Goal: Task Accomplishment & Management: Manage account settings

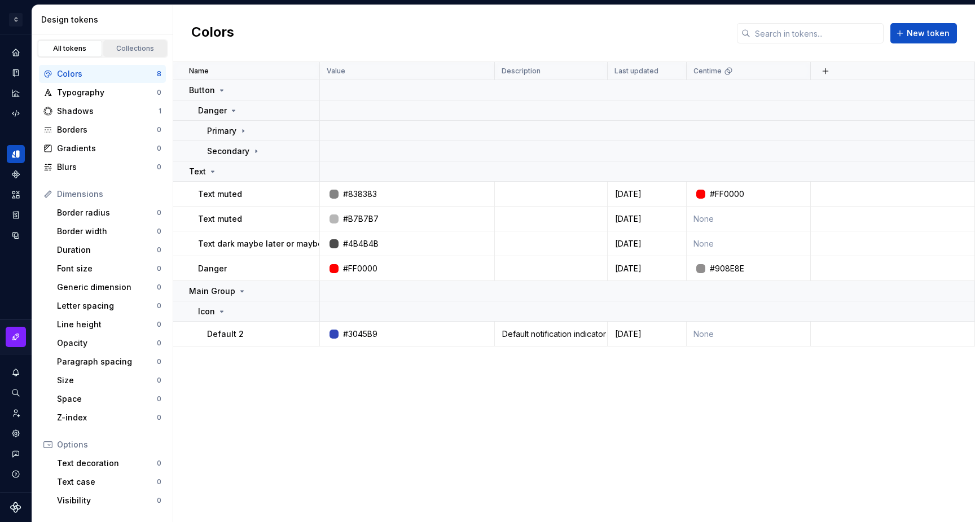
click at [137, 51] on div "Collections" at bounding box center [135, 48] width 56 height 9
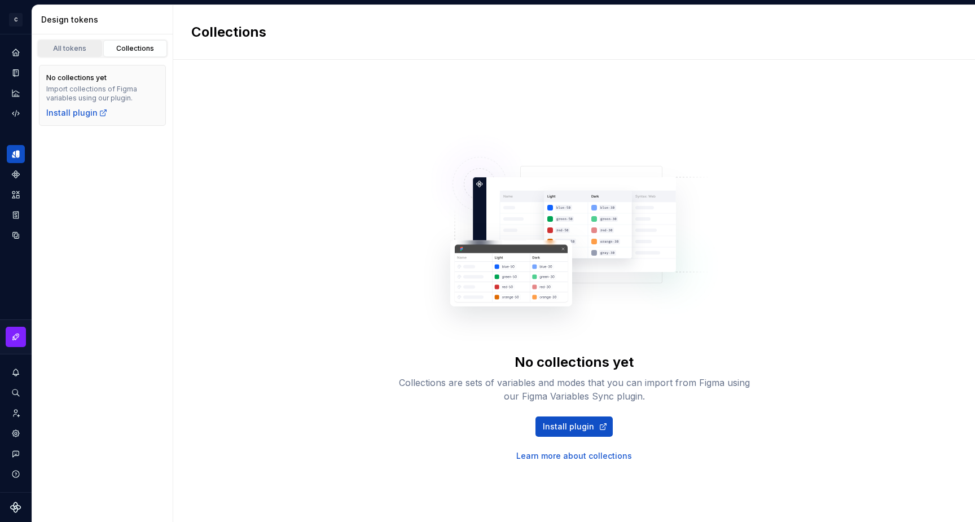
click at [78, 51] on div "All tokens" at bounding box center [70, 48] width 56 height 9
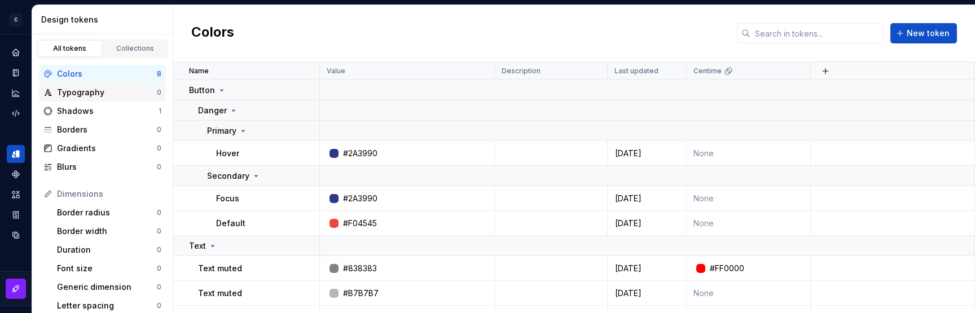
click at [77, 92] on div "Typography" at bounding box center [107, 92] width 100 height 11
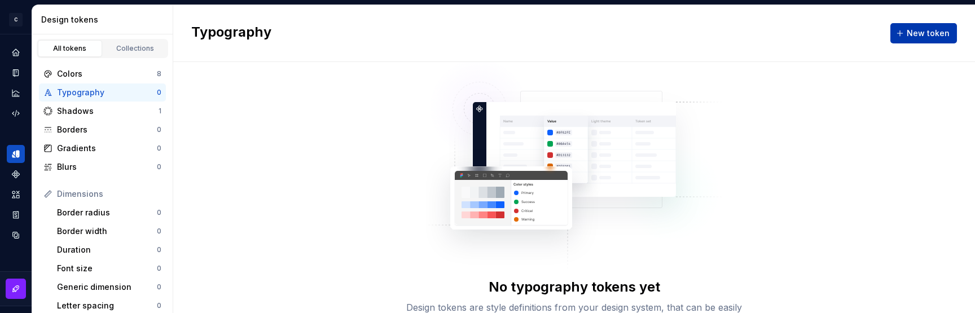
click at [917, 26] on button "New token" at bounding box center [923, 33] width 67 height 20
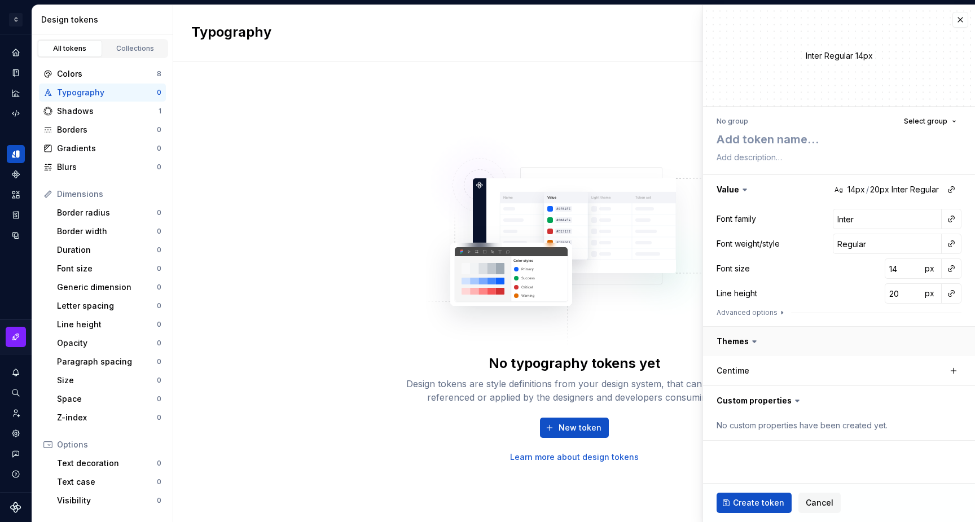
click at [742, 345] on button "button" at bounding box center [839, 341] width 272 height 29
click at [744, 341] on button "button" at bounding box center [839, 341] width 272 height 29
click at [749, 394] on button "button" at bounding box center [839, 400] width 272 height 29
click at [736, 370] on label "Centime" at bounding box center [732, 370] width 33 height 11
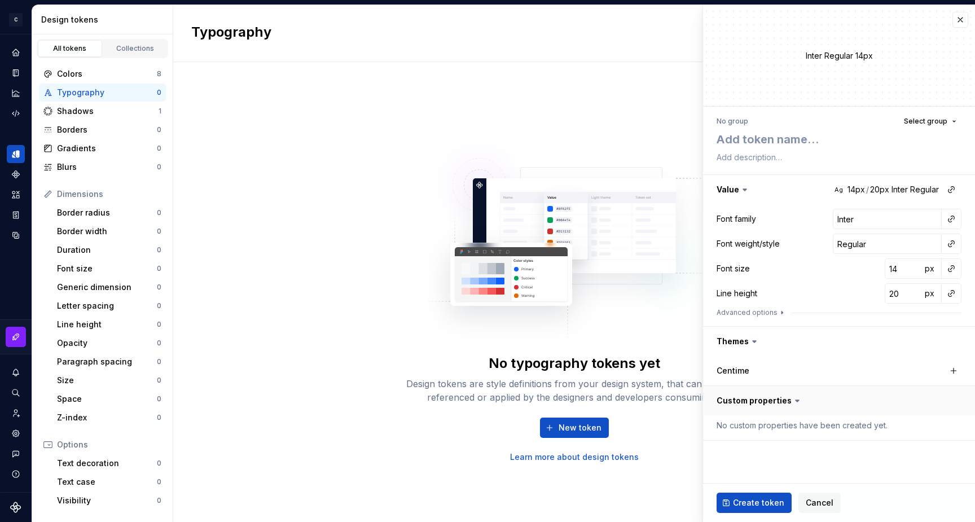
click at [769, 398] on button "button" at bounding box center [839, 400] width 272 height 29
click at [733, 187] on button "button" at bounding box center [839, 189] width 272 height 29
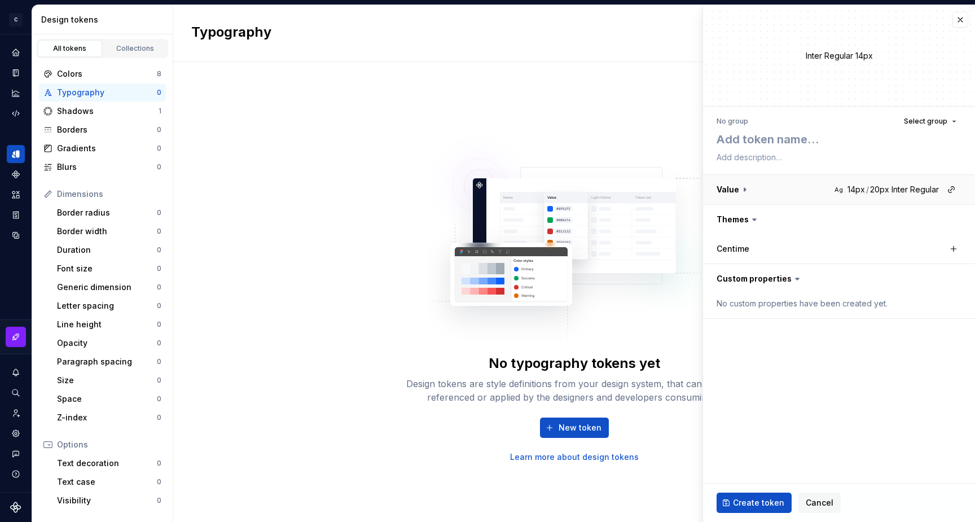
click at [733, 187] on button "button" at bounding box center [839, 189] width 272 height 29
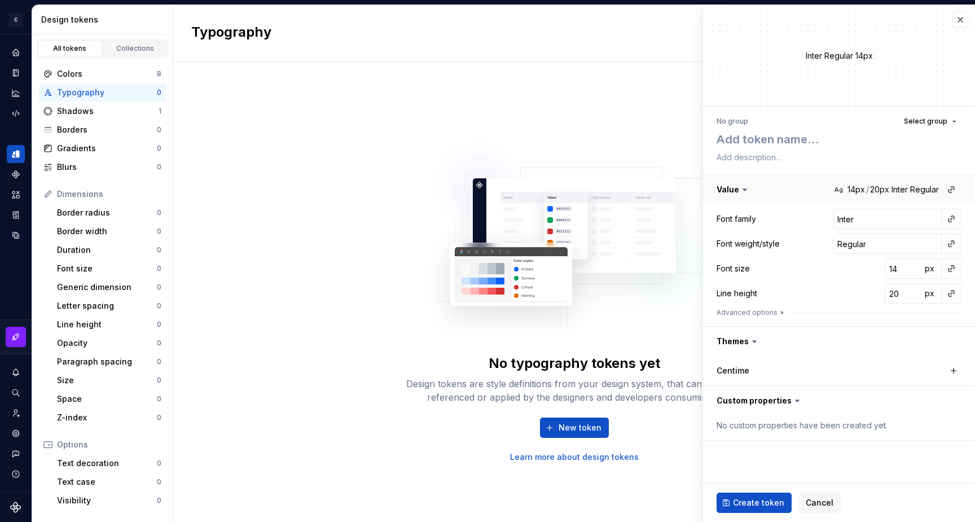
click at [733, 187] on button "button" at bounding box center [839, 189] width 272 height 29
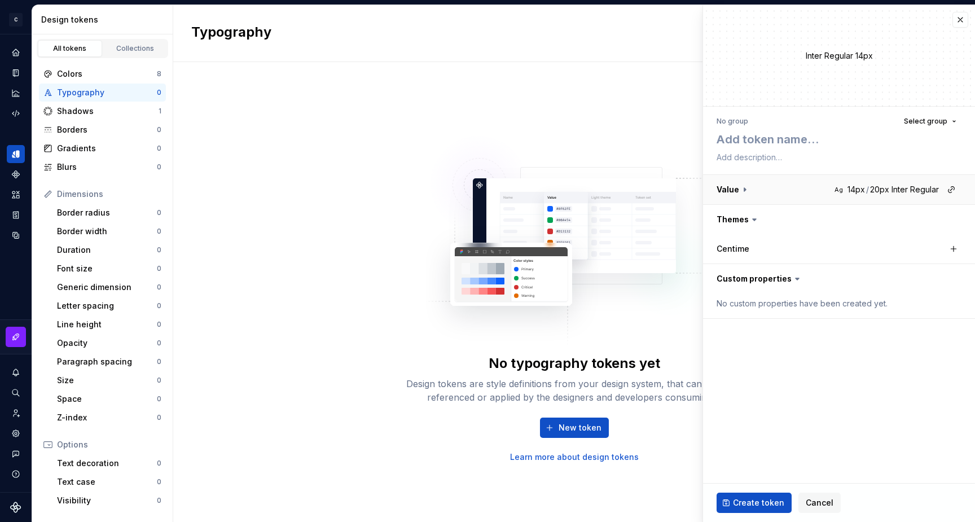
click at [733, 187] on button "button" at bounding box center [839, 189] width 272 height 29
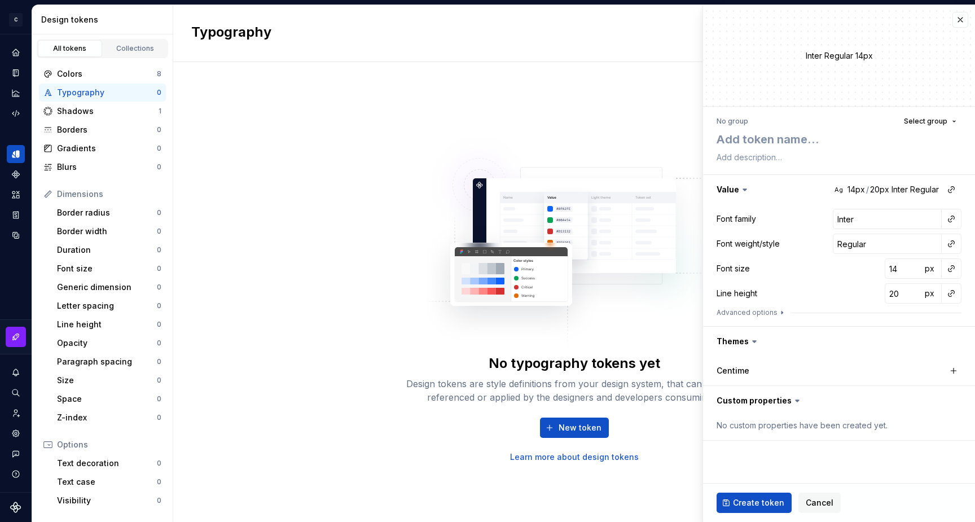
click at [825, 55] on div "Inter Regular 14px" at bounding box center [839, 56] width 272 height 12
click at [729, 121] on div "No group" at bounding box center [732, 121] width 32 height 9
click at [926, 118] on span "Select group" at bounding box center [925, 121] width 43 height 9
click at [806, 76] on div "Inter Regular 14px" at bounding box center [839, 55] width 272 height 101
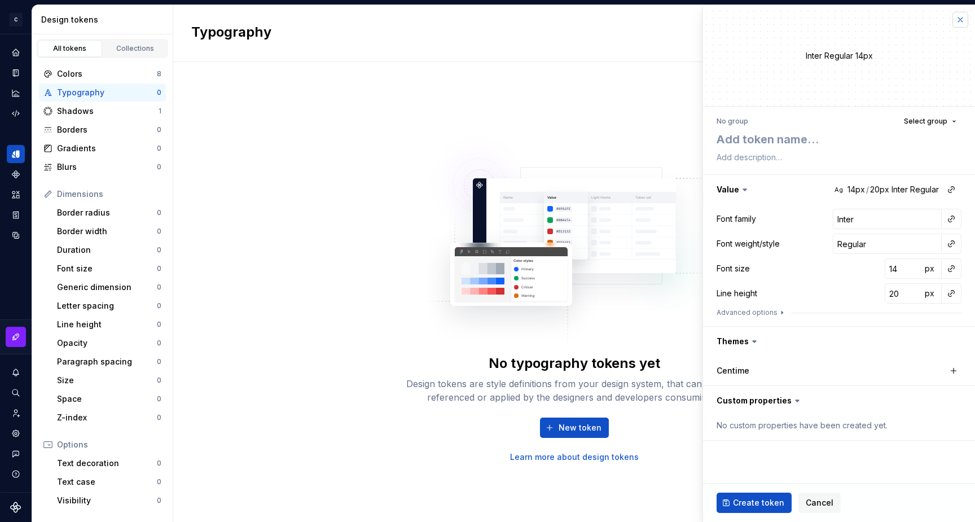
click at [958, 20] on button "button" at bounding box center [960, 20] width 16 height 16
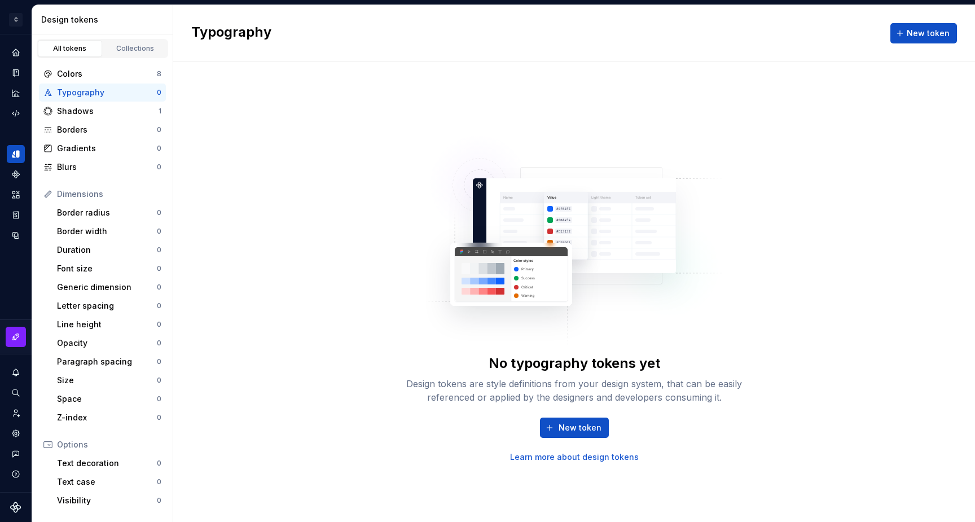
click at [801, 87] on div "No typography tokens yet Design tokens are style definitions from your design s…" at bounding box center [574, 292] width 802 height 460
click at [905, 39] on button "New token" at bounding box center [923, 33] width 67 height 20
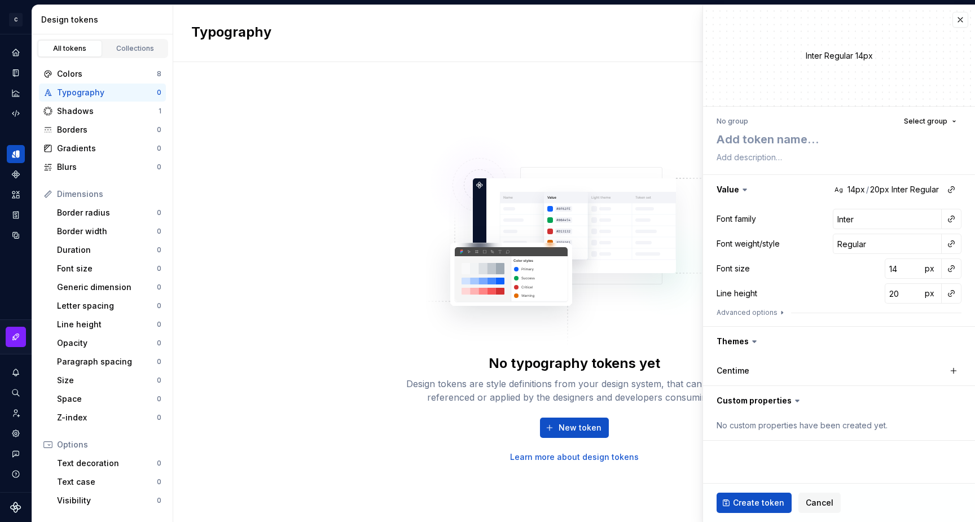
click at [748, 292] on div "Line height" at bounding box center [736, 293] width 41 height 11
click at [745, 310] on button "Advanced options" at bounding box center [751, 312] width 70 height 9
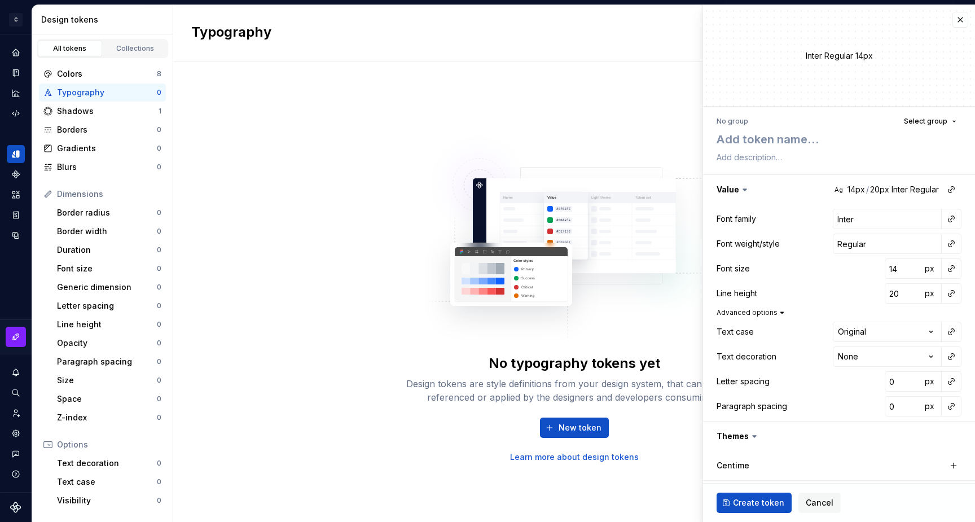
click at [763, 311] on button "Advanced options" at bounding box center [751, 312] width 70 height 9
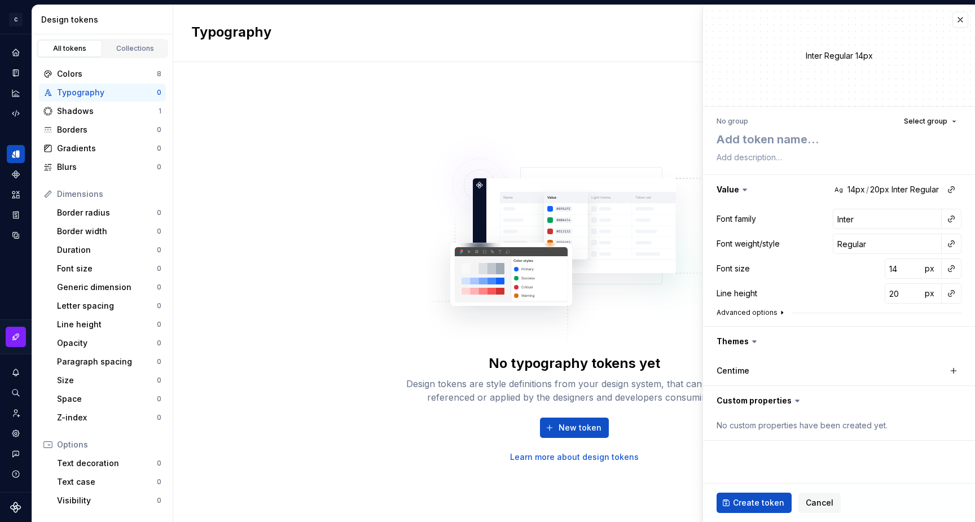
click at [759, 311] on button "Advanced options" at bounding box center [751, 312] width 70 height 9
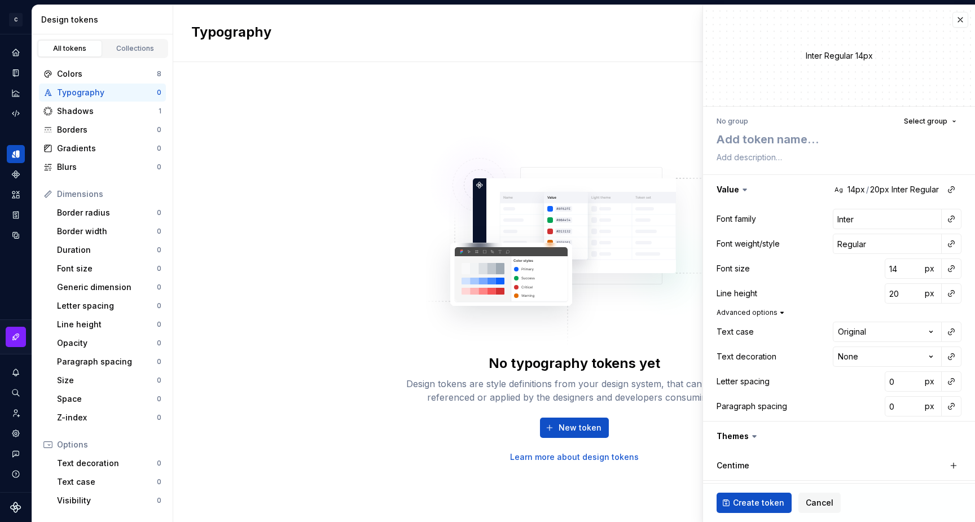
click at [763, 311] on button "Advanced options" at bounding box center [751, 312] width 70 height 9
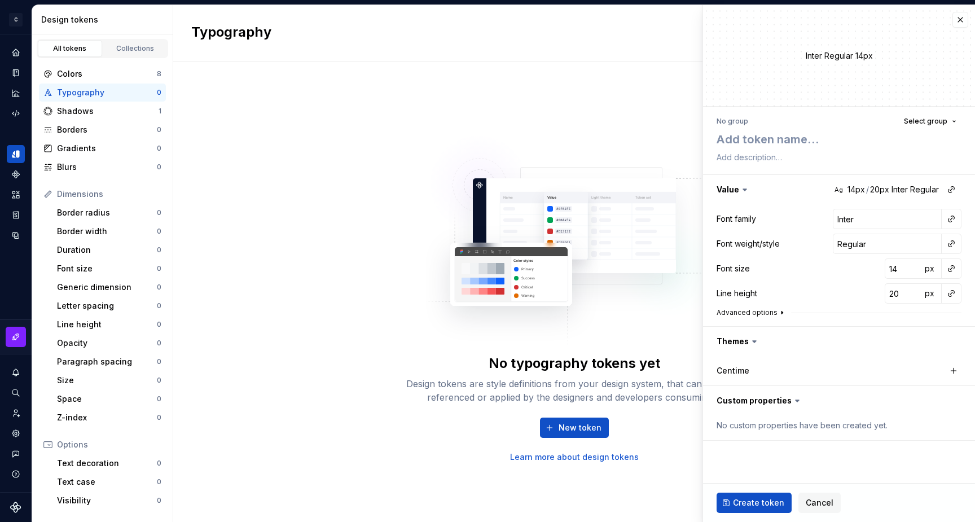
click at [751, 311] on button "Advanced options" at bounding box center [751, 312] width 70 height 9
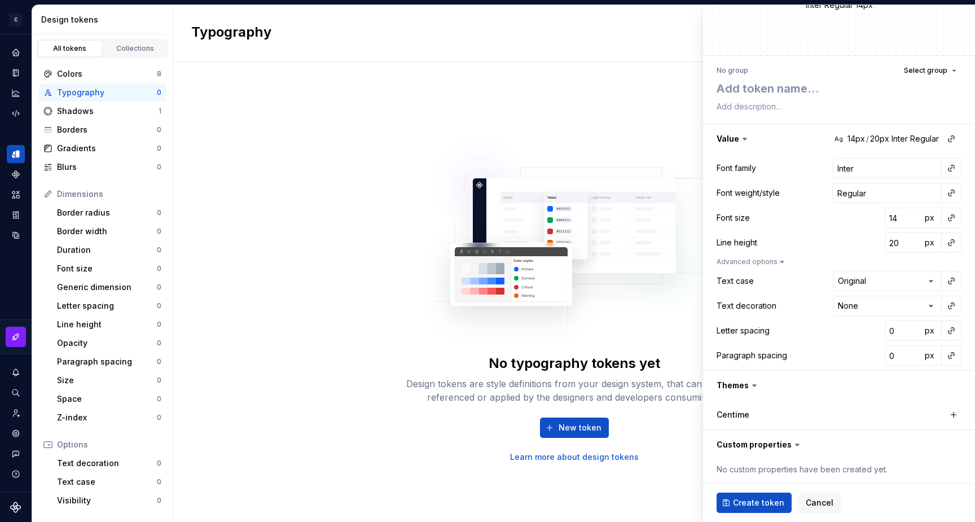
scroll to position [52, 0]
click at [768, 260] on button "Advanced options" at bounding box center [751, 260] width 70 height 9
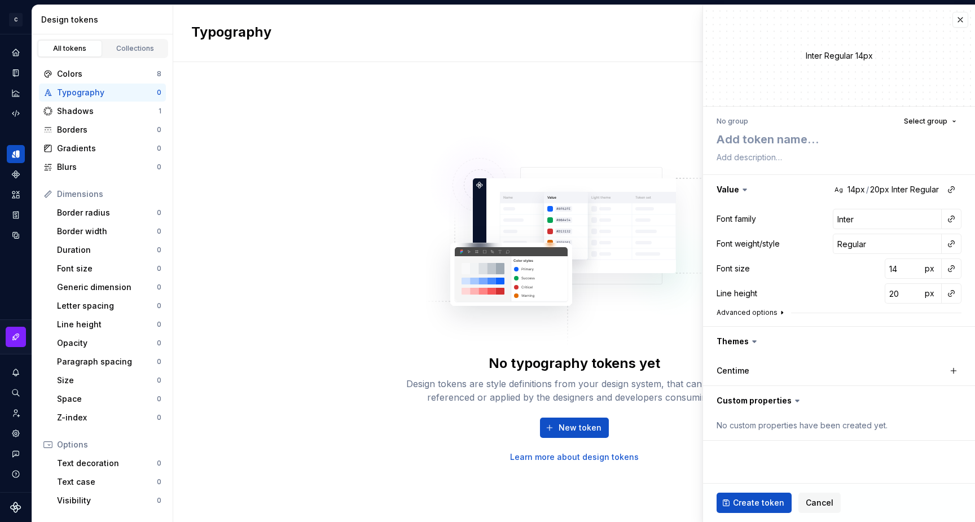
click at [759, 312] on button "Advanced options" at bounding box center [751, 312] width 70 height 9
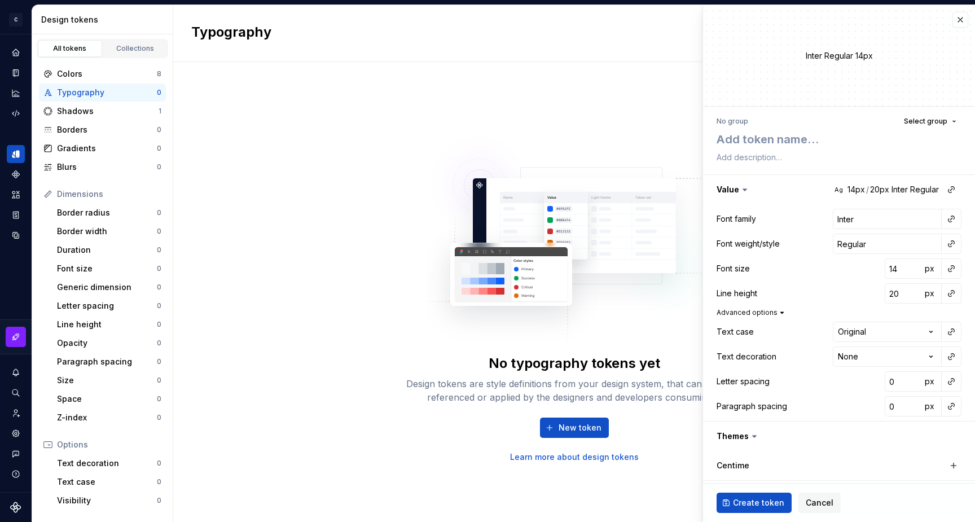
scroll to position [59, 0]
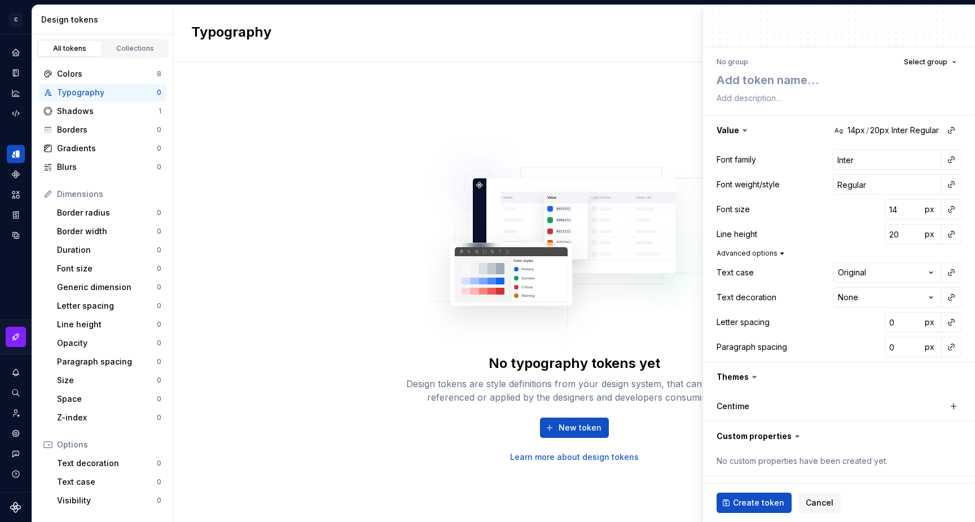
click at [751, 255] on button "Advanced options" at bounding box center [751, 253] width 70 height 9
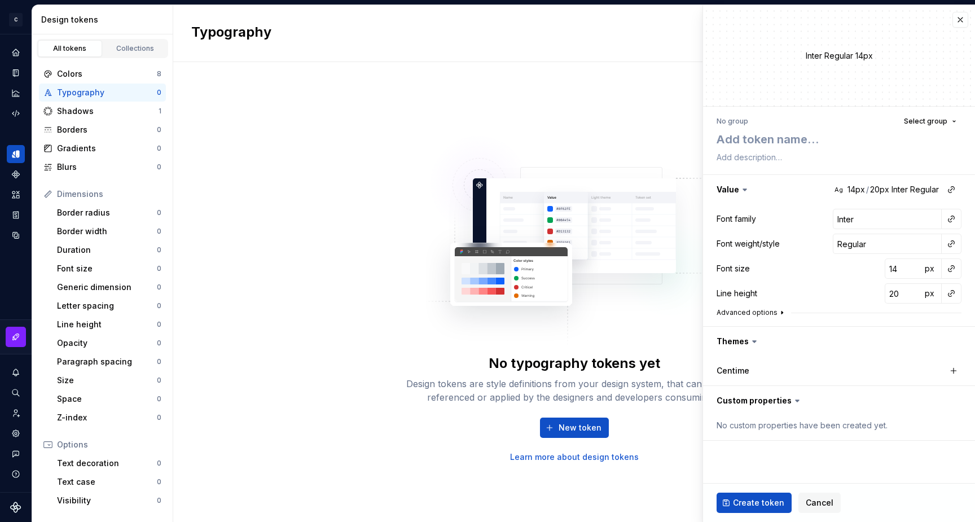
click at [756, 311] on button "Advanced options" at bounding box center [751, 312] width 70 height 9
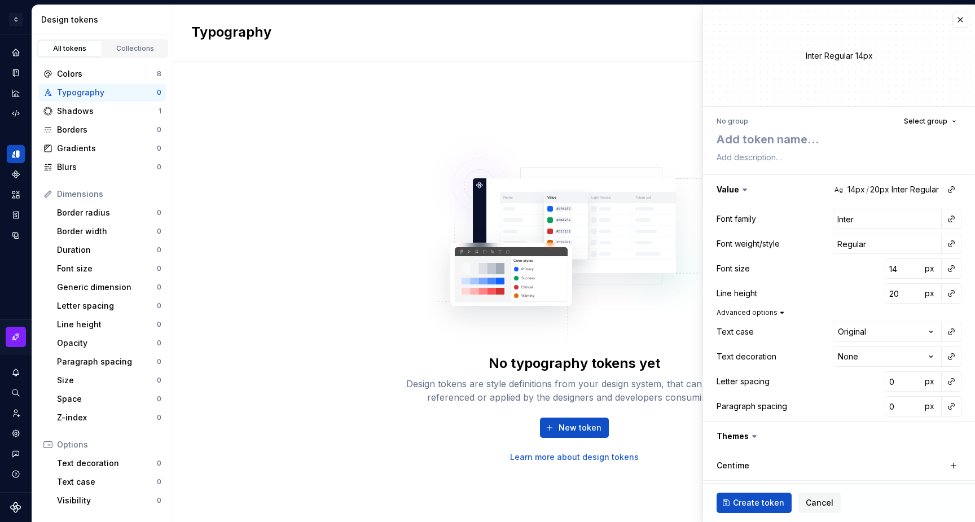
click at [756, 311] on button "Advanced options" at bounding box center [751, 312] width 70 height 9
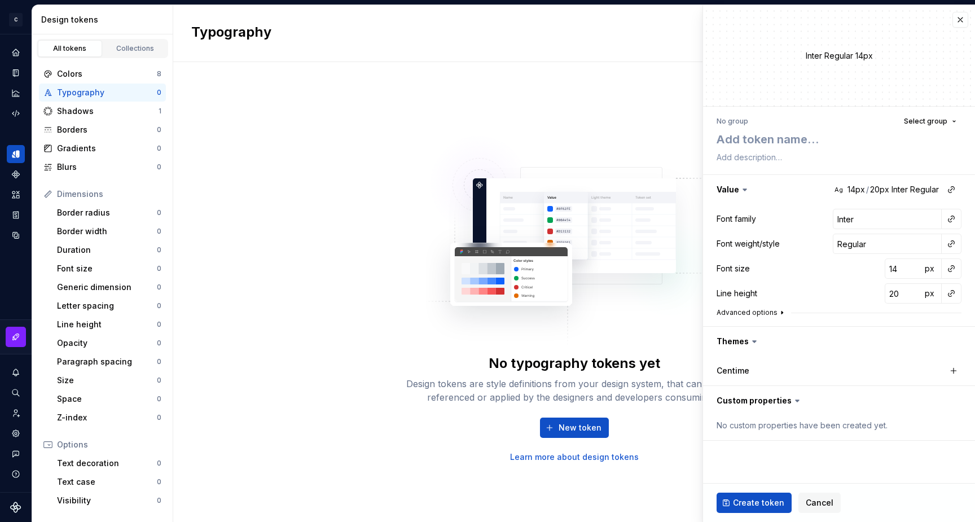
click at [758, 313] on button "Advanced options" at bounding box center [751, 312] width 70 height 9
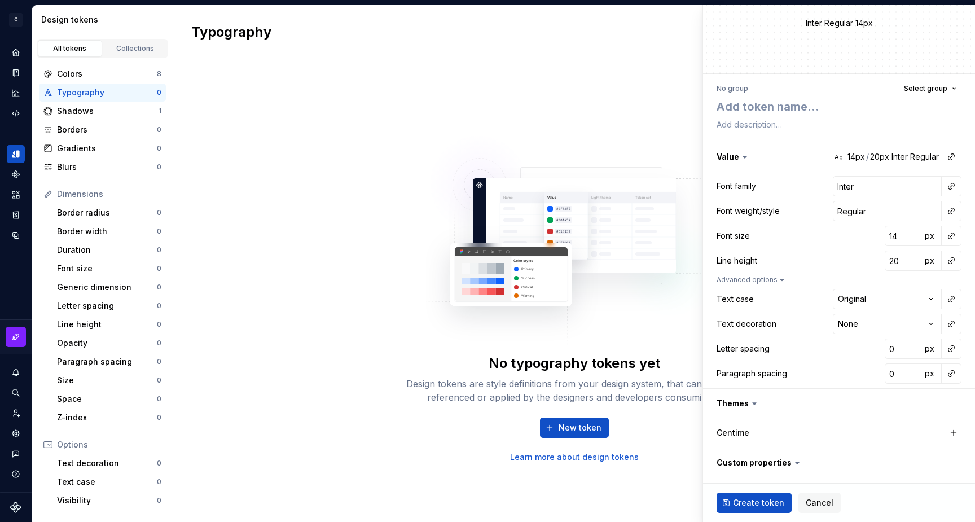
scroll to position [34, 0]
click at [886, 300] on html "**********" at bounding box center [487, 261] width 975 height 522
click at [885, 297] on html "**********" at bounding box center [487, 261] width 975 height 522
click at [875, 320] on html "**********" at bounding box center [487, 261] width 975 height 522
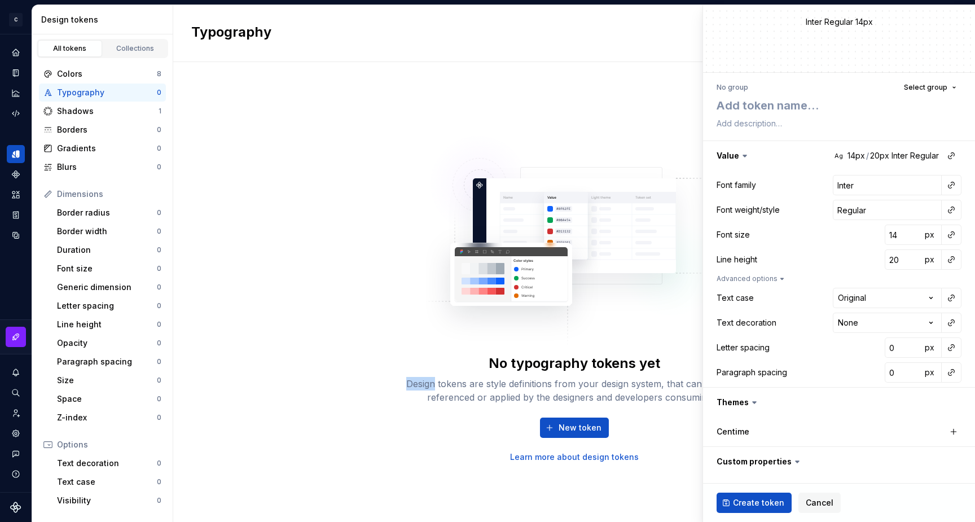
scroll to position [59, 0]
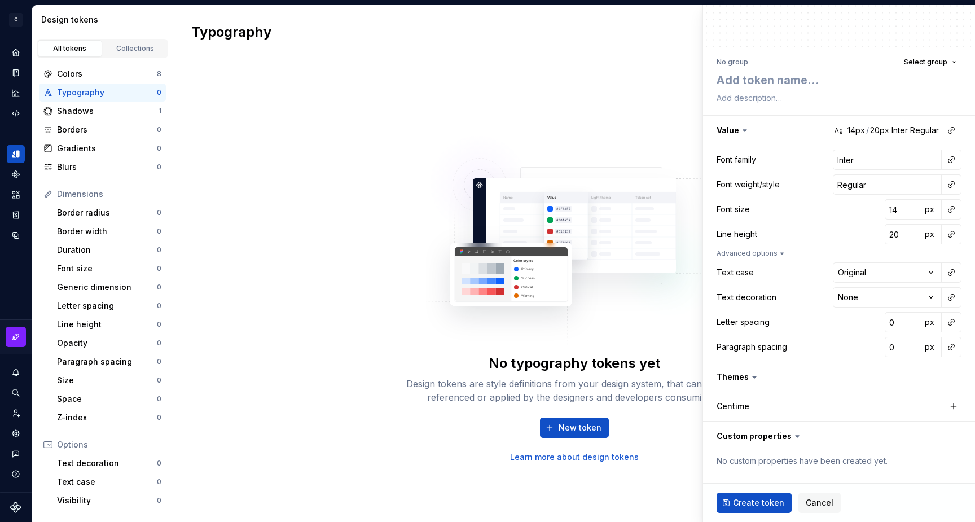
click at [734, 411] on label "Centime" at bounding box center [732, 406] width 33 height 11
click at [739, 405] on label "Centime" at bounding box center [732, 406] width 33 height 11
click at [745, 458] on div "No custom properties have been created yet." at bounding box center [838, 460] width 245 height 11
click at [927, 271] on html "**********" at bounding box center [487, 261] width 975 height 522
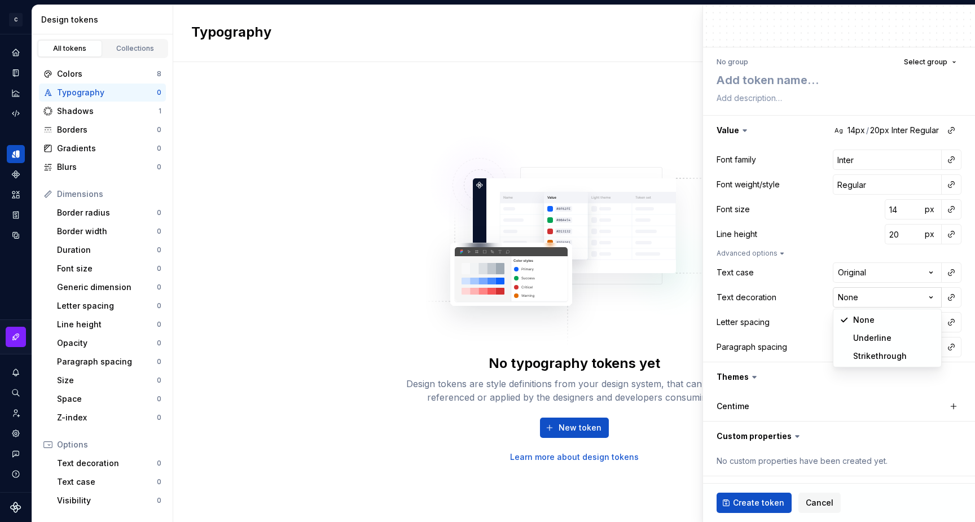
click at [926, 292] on html "**********" at bounding box center [487, 261] width 975 height 522
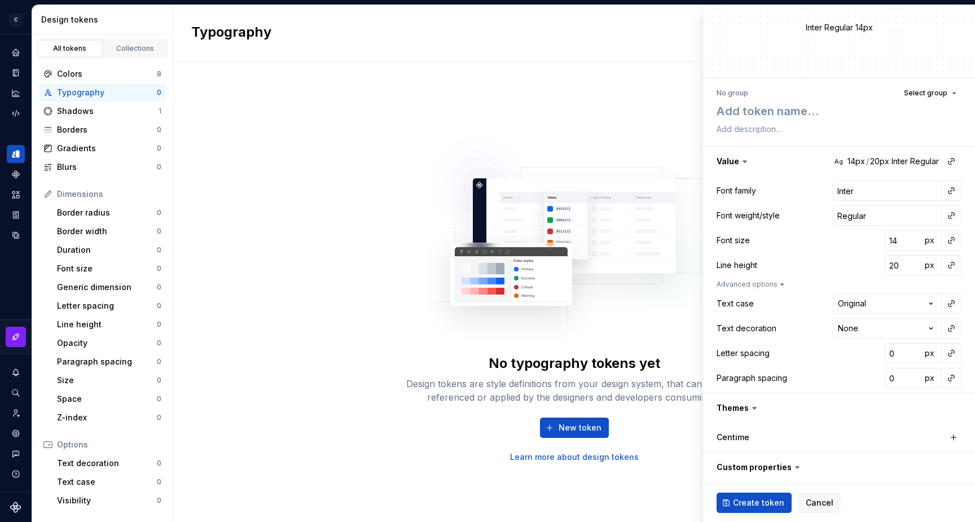
scroll to position [0, 0]
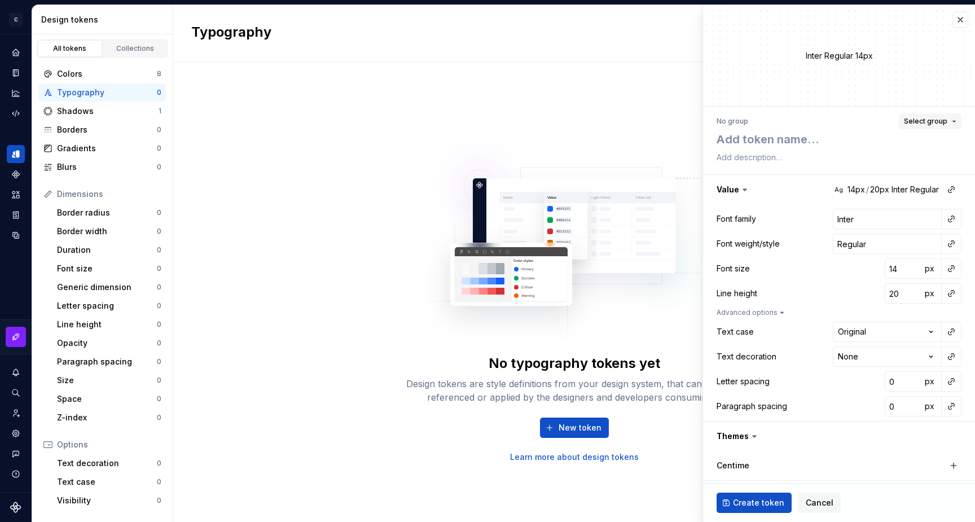
click at [927, 124] on span "Select group" at bounding box center [925, 121] width 43 height 9
click at [926, 124] on span "Select group" at bounding box center [925, 121] width 43 height 9
click at [766, 137] on textarea at bounding box center [836, 139] width 245 height 20
type textarea "*"
type textarea "H"
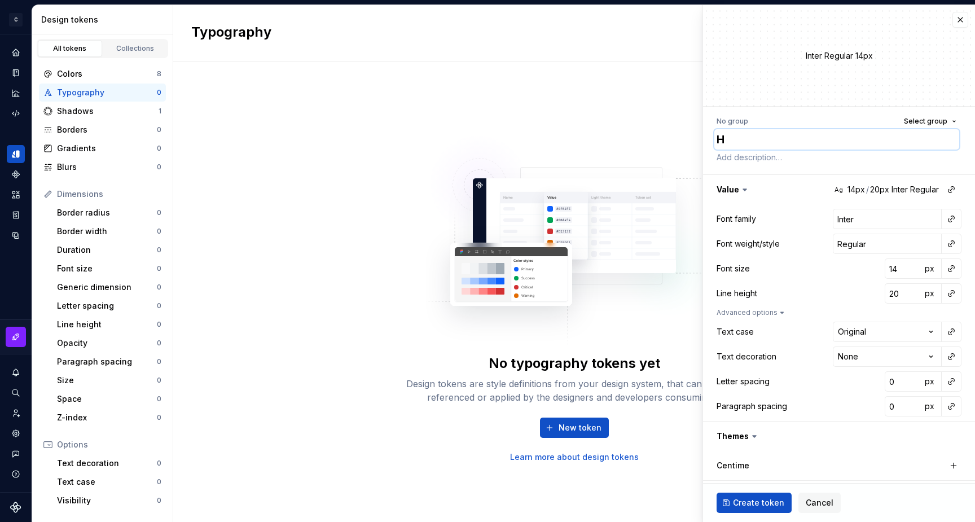
type textarea "*"
type textarea "He"
type textarea "*"
type textarea "Hea"
type textarea "*"
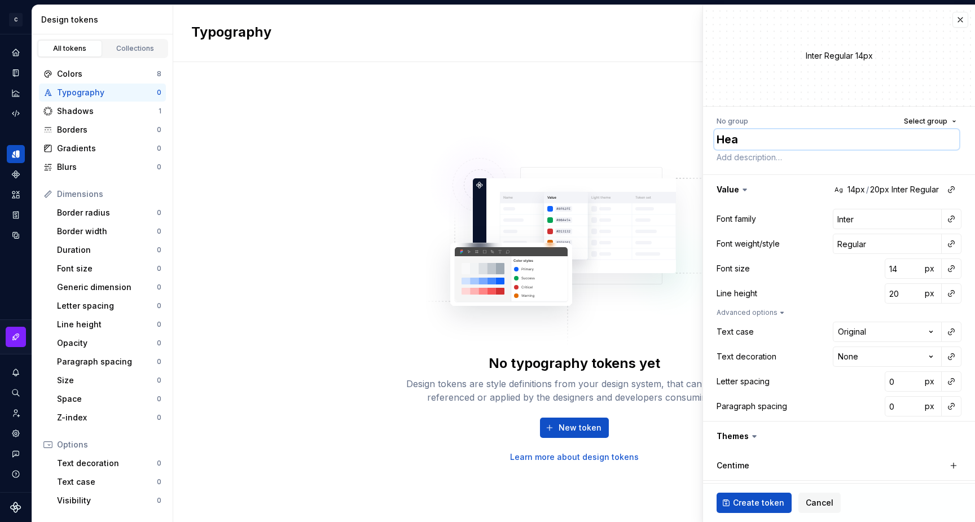
type textarea "Head"
type textarea "*"
type textarea "Headi"
type textarea "*"
type textarea "Heading"
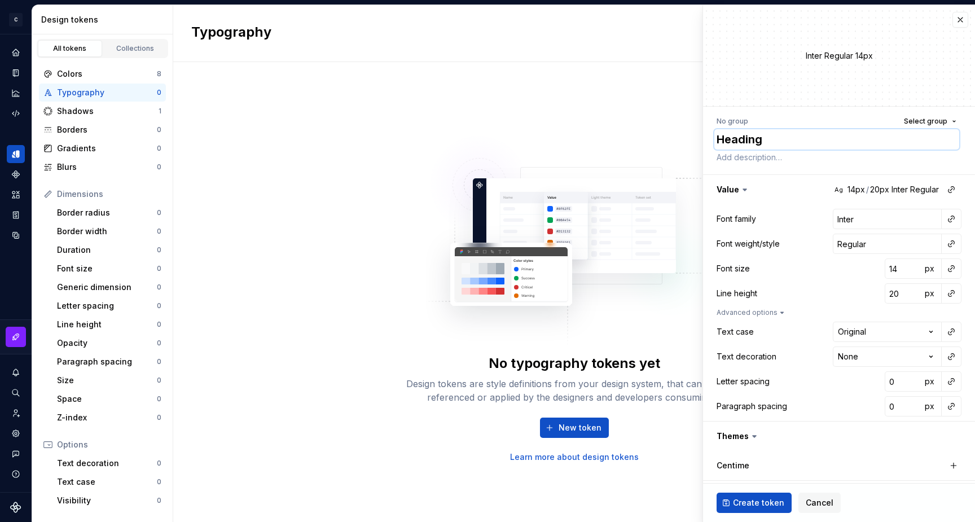
type textarea "*"
type textarea "Heading"
click at [736, 498] on span "Create token" at bounding box center [758, 502] width 51 height 11
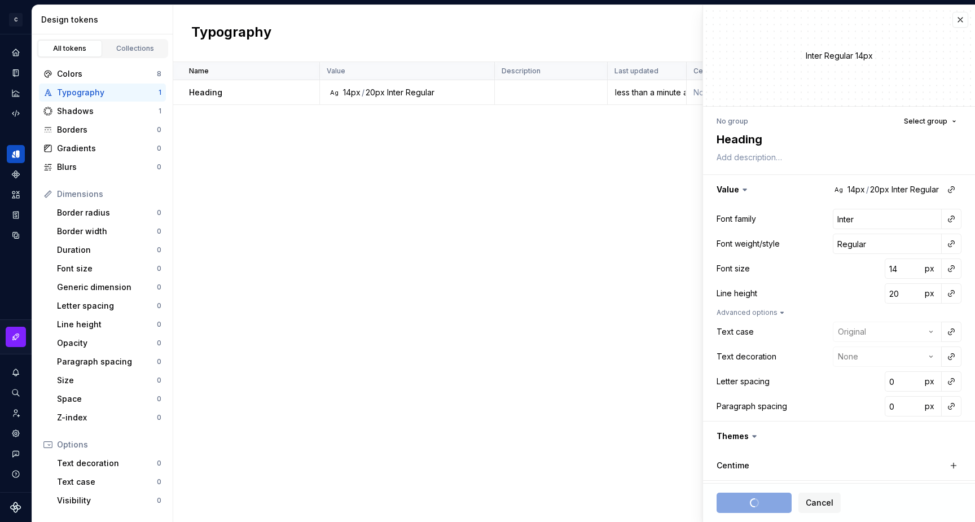
type textarea "*"
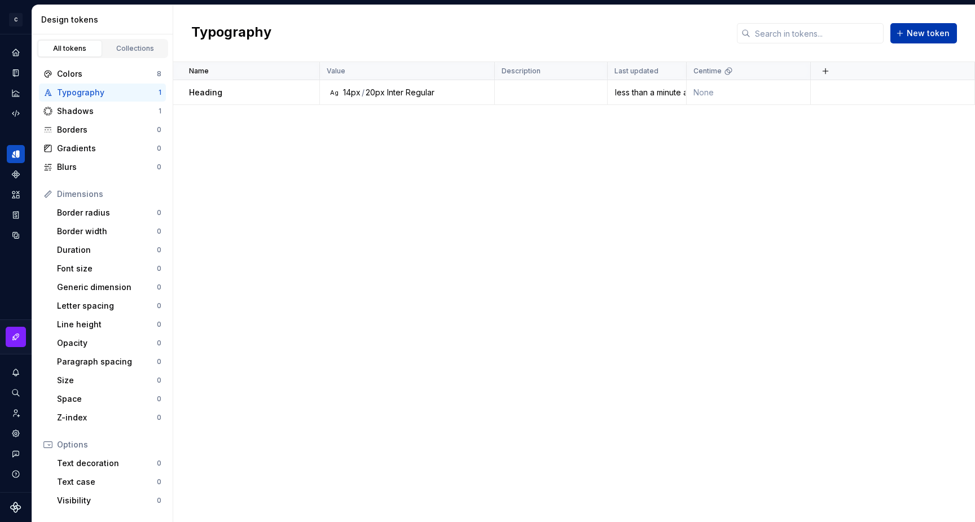
click at [906, 33] on button "New token" at bounding box center [923, 33] width 67 height 20
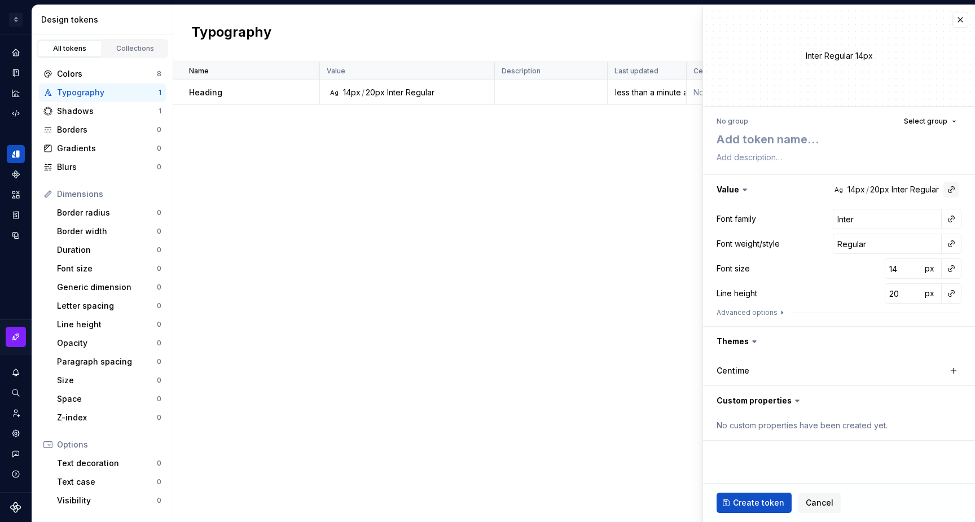
click at [952, 186] on button "button" at bounding box center [951, 190] width 16 height 16
click at [855, 210] on div "Heading" at bounding box center [864, 213] width 95 height 11
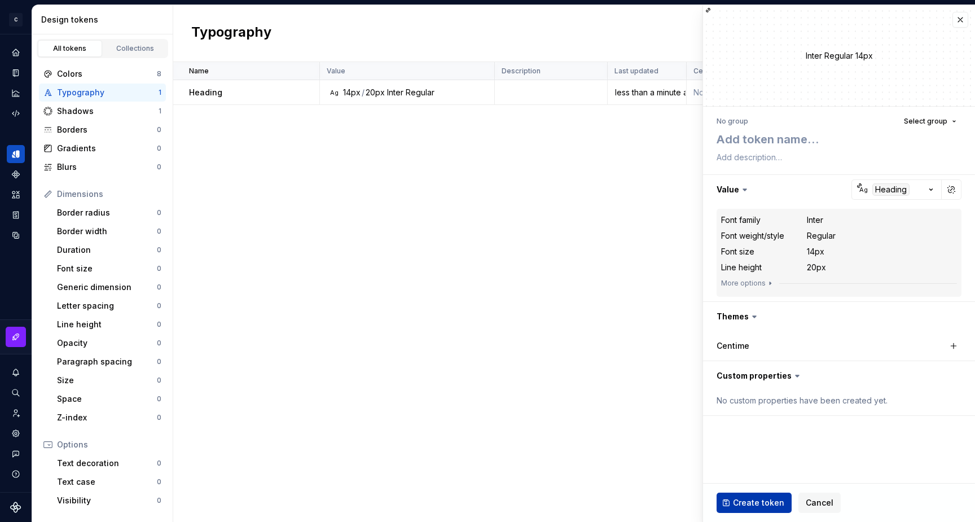
click at [749, 497] on span "Create token" at bounding box center [758, 502] width 51 height 11
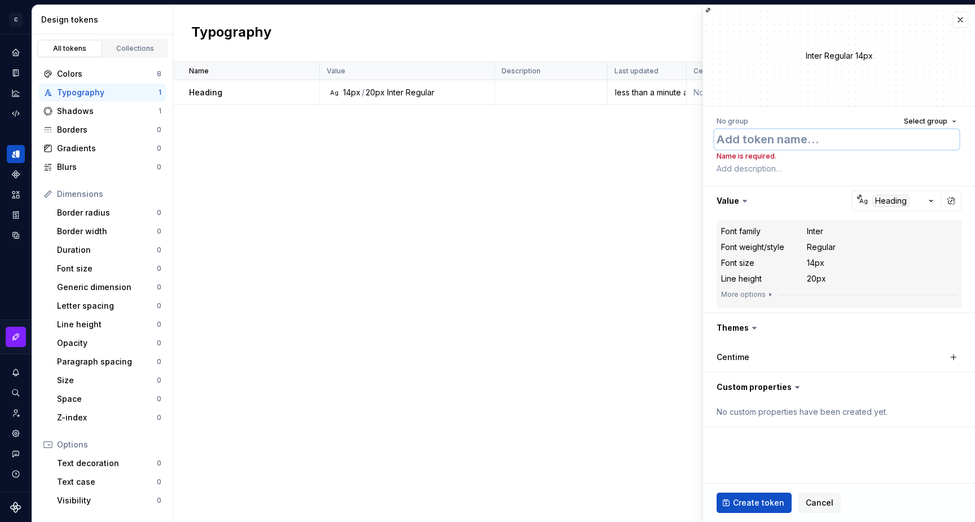
type textarea "*"
type textarea "L"
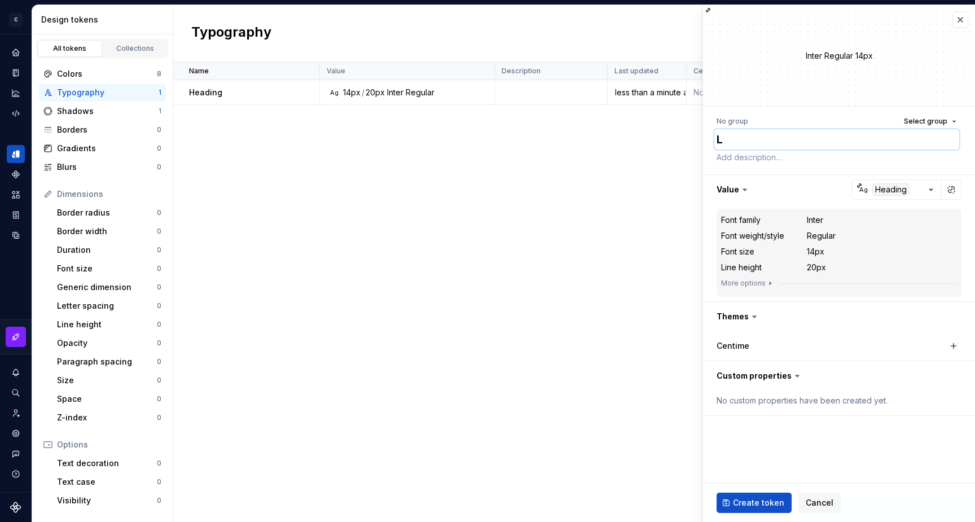
type textarea "*"
type textarea "La"
type textarea "*"
type textarea "Lab"
type textarea "*"
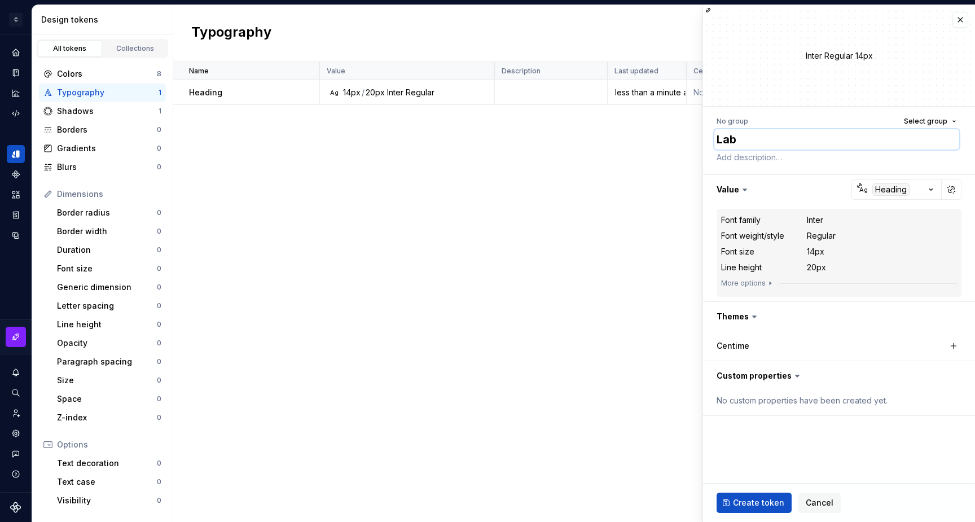
type textarea "Labe"
type textarea "*"
type textarea "Label"
click at [749, 502] on span "Create token" at bounding box center [758, 502] width 51 height 11
type textarea "*"
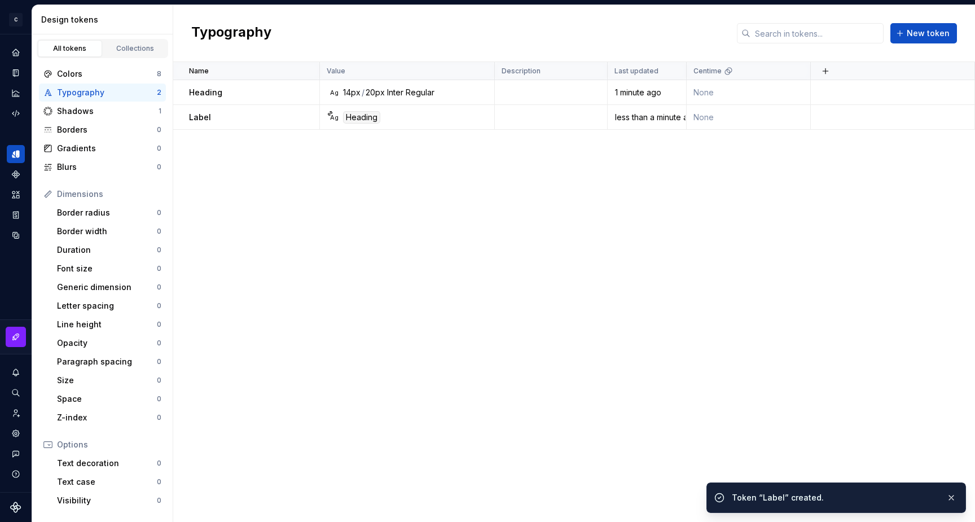
click at [609, 381] on div "Name Value Description Last updated Centime Heading Ag 14px / 20px Inter Regula…" at bounding box center [574, 292] width 802 height 460
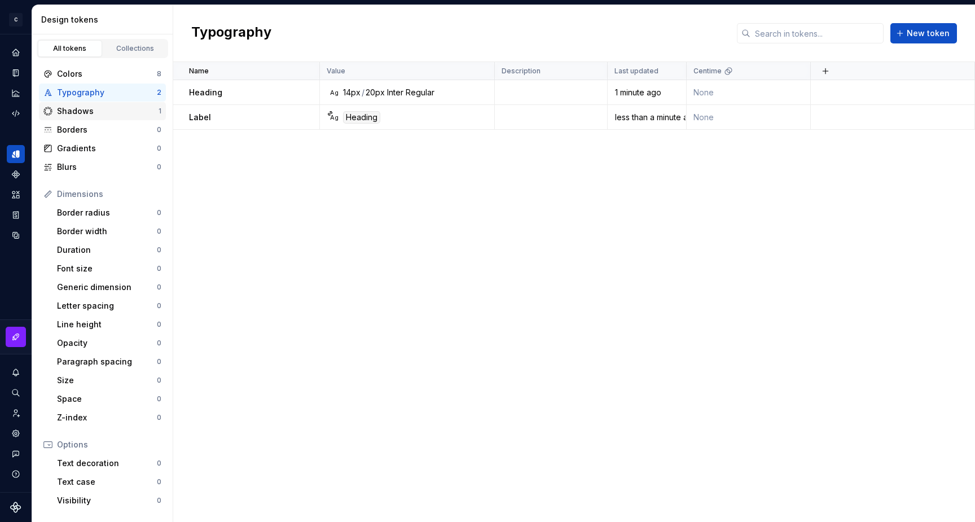
click at [74, 110] on div "Shadows" at bounding box center [108, 110] width 102 height 11
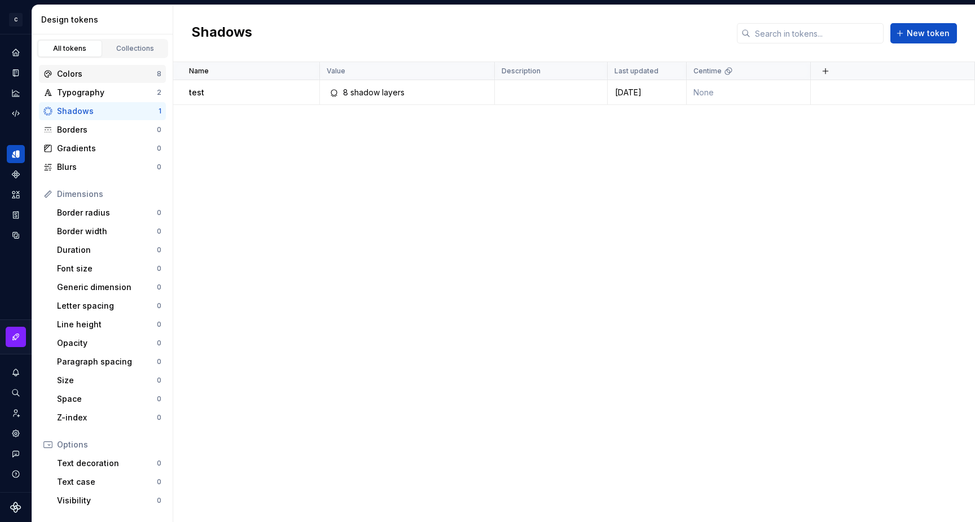
click at [74, 74] on div "Colors" at bounding box center [107, 73] width 100 height 11
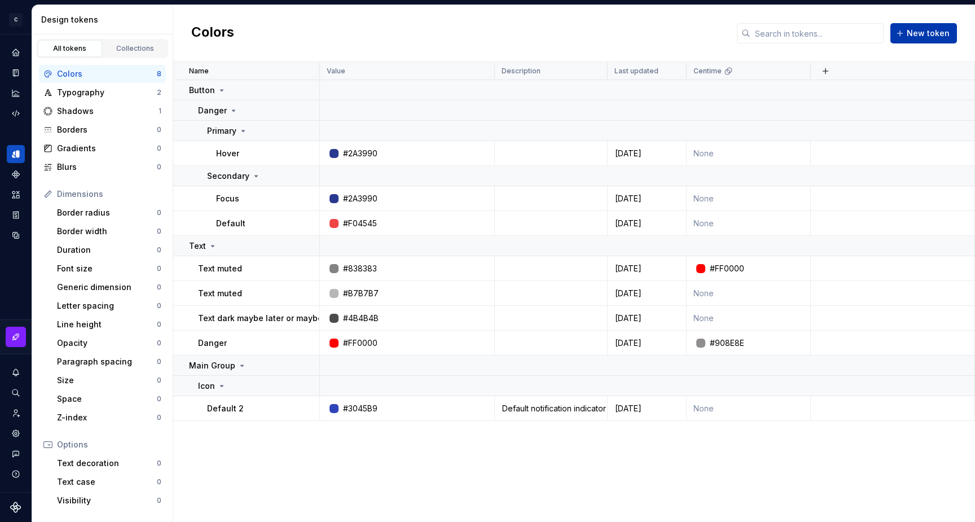
click at [917, 30] on span "New token" at bounding box center [928, 33] width 43 height 11
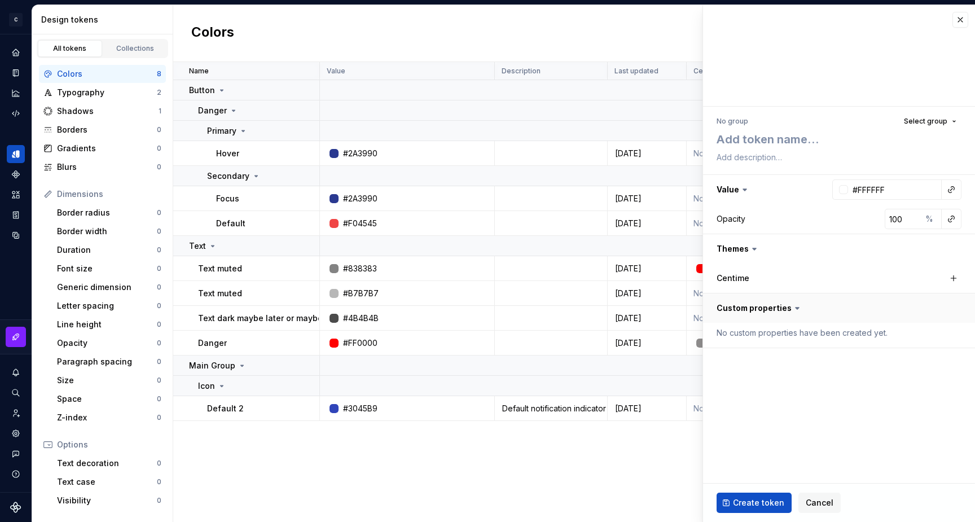
click at [776, 311] on button "button" at bounding box center [839, 307] width 272 height 29
click at [776, 308] on button "button" at bounding box center [839, 307] width 272 height 29
click at [744, 273] on label "Centime" at bounding box center [732, 277] width 33 height 11
click at [954, 278] on button "button" at bounding box center [954, 278] width 16 height 16
click at [791, 309] on icon at bounding box center [796, 307] width 11 height 11
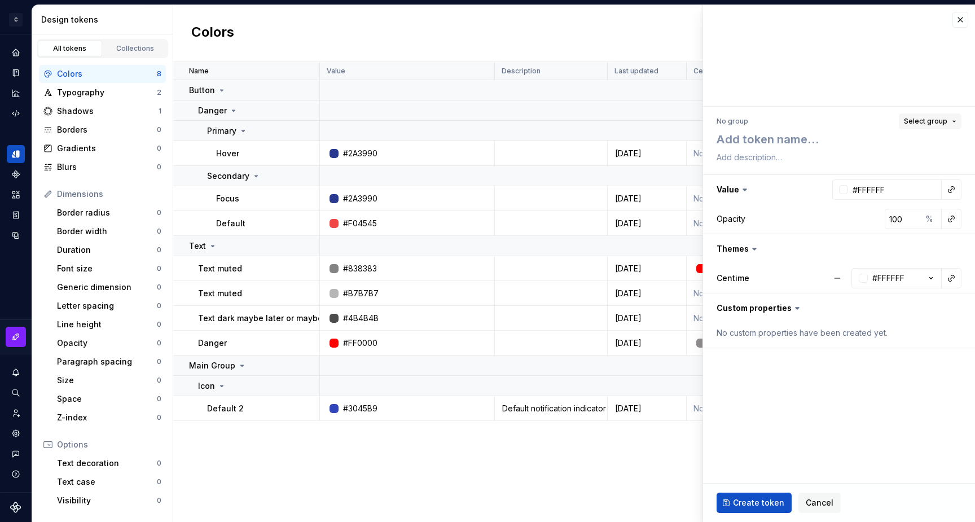
click at [936, 120] on span "Select group" at bounding box center [925, 121] width 43 height 9
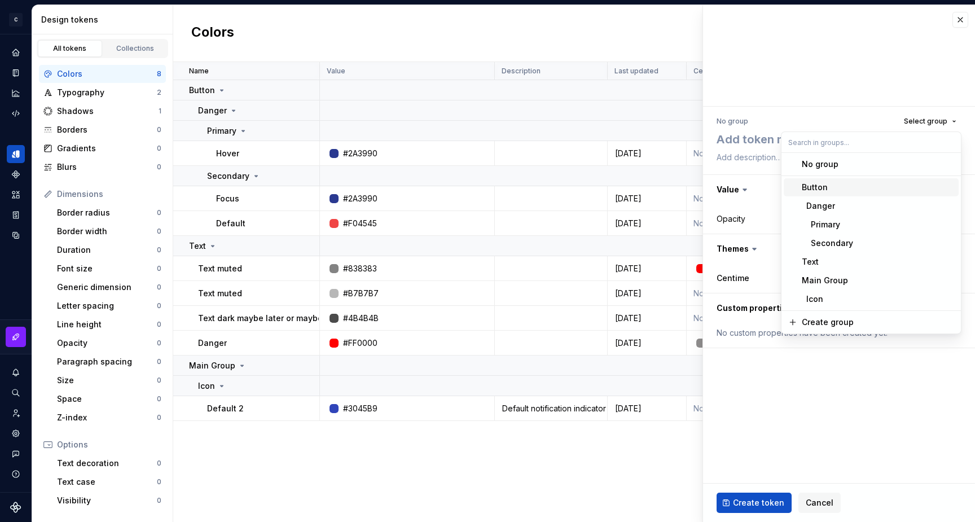
click at [824, 187] on div "Button" at bounding box center [815, 187] width 26 height 11
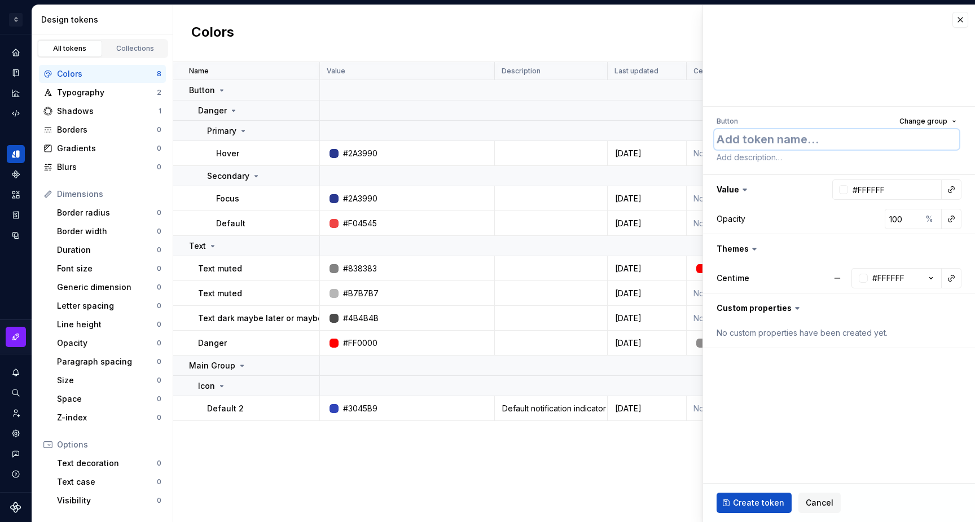
click at [751, 142] on textarea at bounding box center [836, 139] width 245 height 20
type textarea "*"
type textarea "B"
type textarea "*"
type textarea "Br"
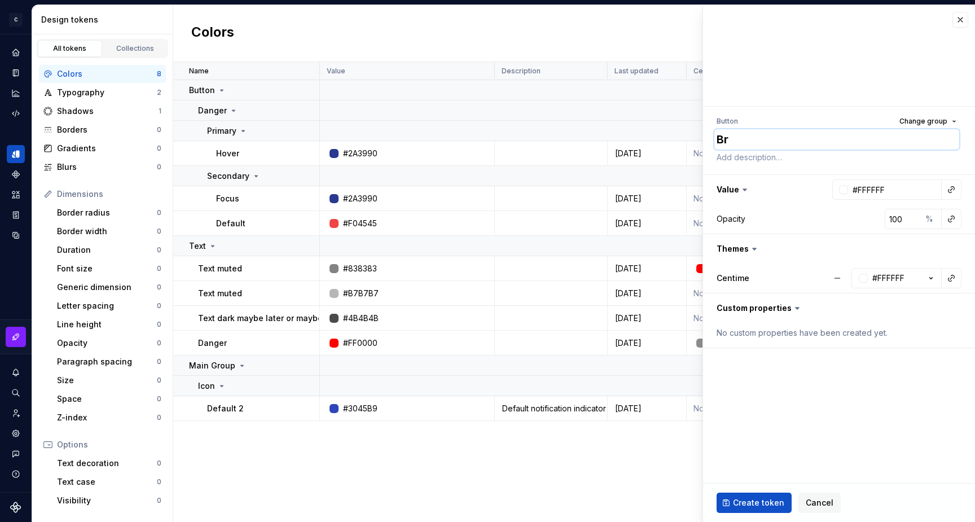
type textarea "*"
type textarea "Bra"
type textarea "*"
type textarea "Bran"
type textarea "*"
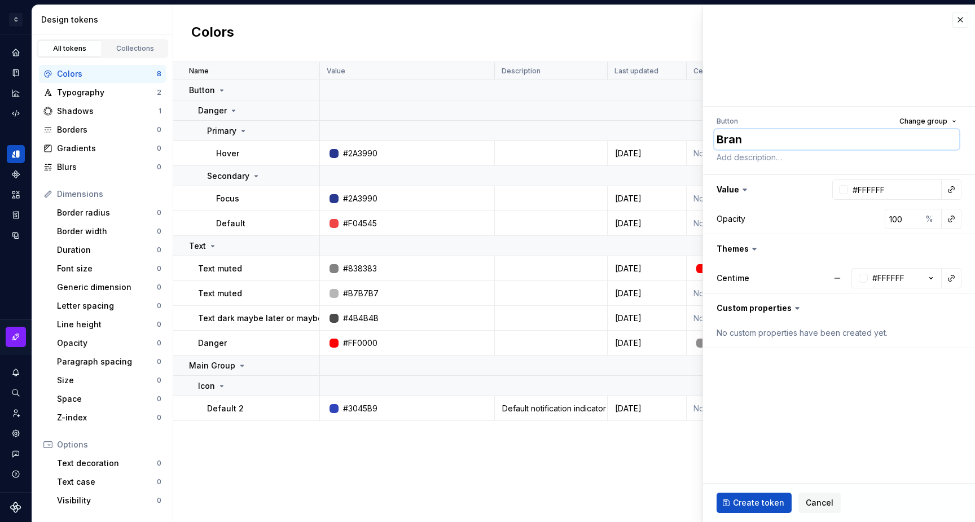
type textarea "Brand"
type textarea "*"
type textarea "Brand"
type textarea "*"
type textarea "Brand A"
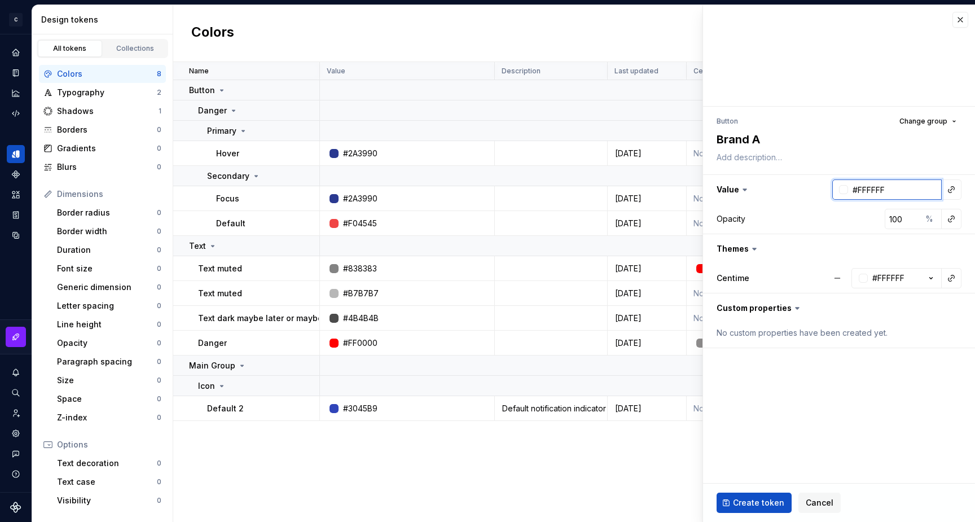
click at [861, 193] on input "#FFFFFF" at bounding box center [895, 189] width 94 height 20
type input "e"
type input "red"
type textarea "*"
type input "#FF0000"
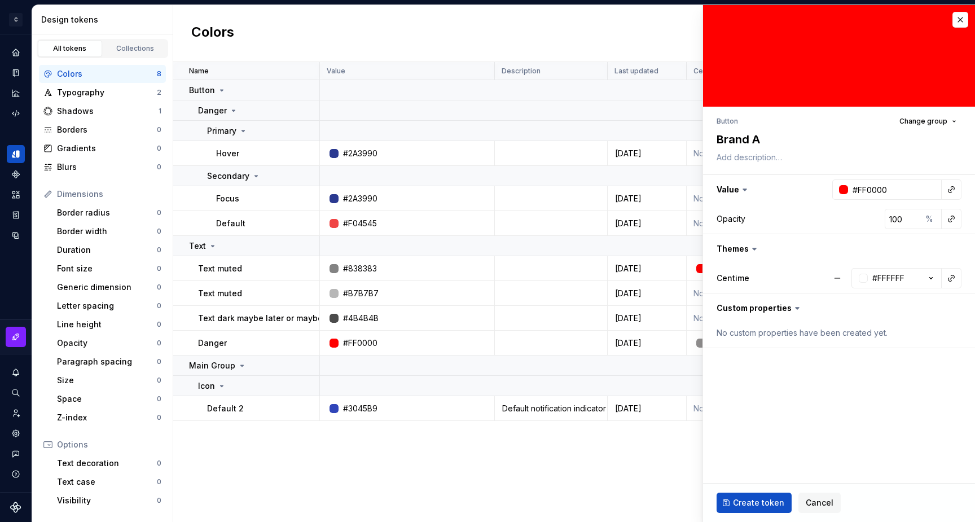
click at [813, 394] on fieldset "Button Change group Brand A Value #FF0000 Opacity 100 % Themes Centime #FFFFFF …" at bounding box center [839, 263] width 272 height 517
click at [757, 506] on span "Create token" at bounding box center [758, 502] width 51 height 11
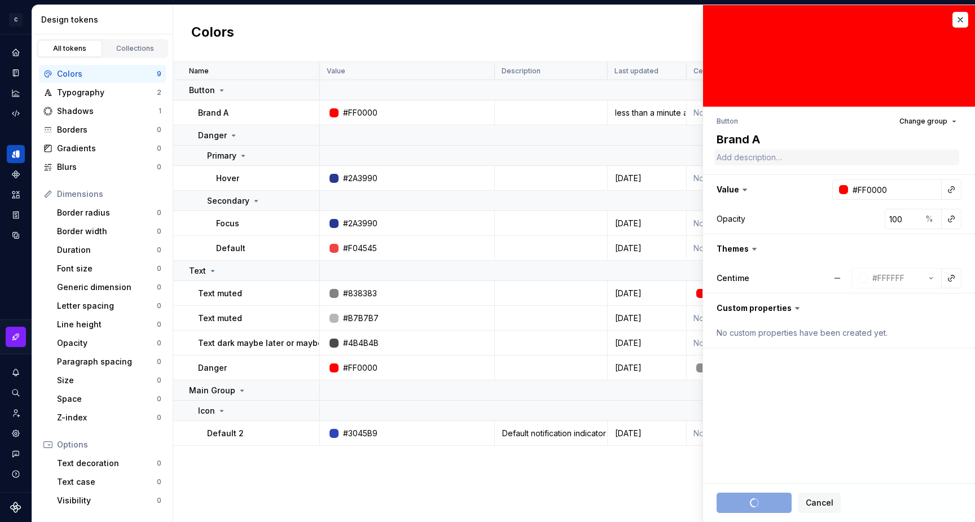
type textarea "*"
type input "#FFFFFF"
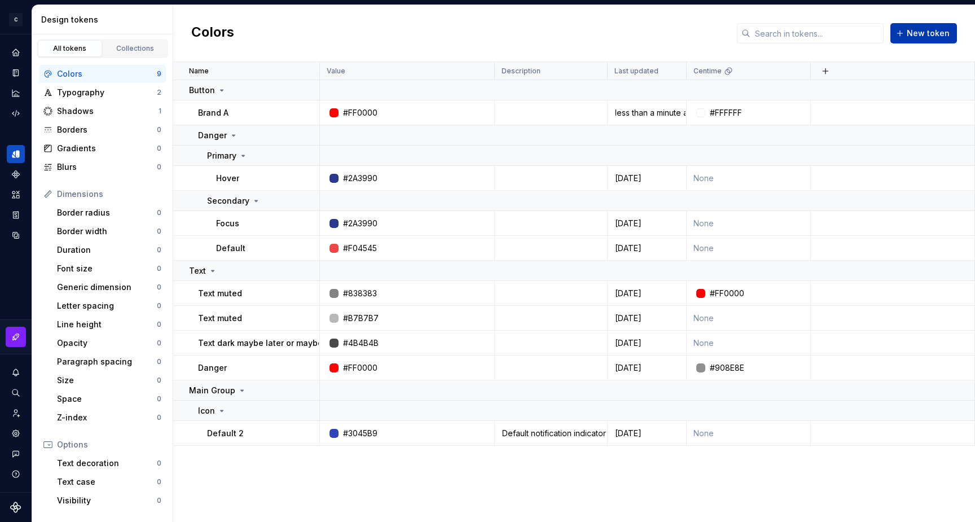
click at [907, 27] on button "New token" at bounding box center [923, 33] width 67 height 20
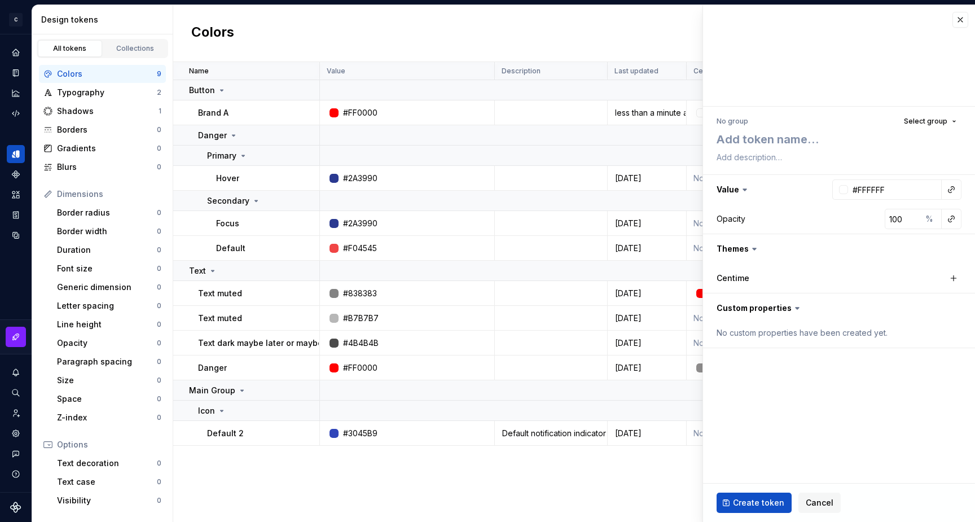
click at [749, 252] on icon at bounding box center [754, 248] width 11 height 11
click at [749, 250] on icon at bounding box center [754, 248] width 11 height 11
click at [753, 250] on icon at bounding box center [754, 249] width 3 height 2
click at [795, 309] on icon at bounding box center [796, 308] width 3 height 2
click at [791, 309] on icon at bounding box center [796, 307] width 11 height 11
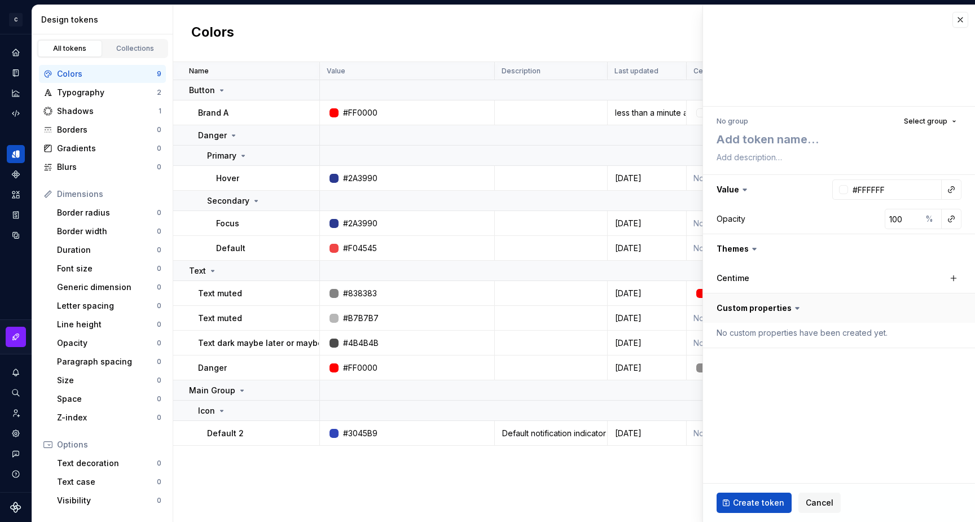
click at [769, 309] on button "button" at bounding box center [839, 307] width 272 height 29
click at [953, 274] on button "button" at bounding box center [954, 278] width 16 height 16
click at [837, 278] on button "button" at bounding box center [837, 278] width 20 height 20
type textarea "*"
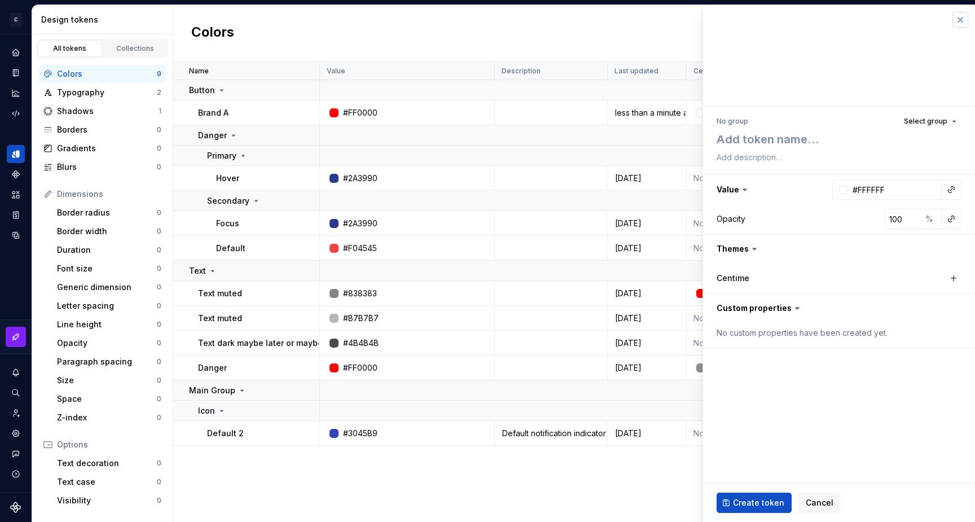
click at [961, 20] on button "button" at bounding box center [960, 20] width 16 height 16
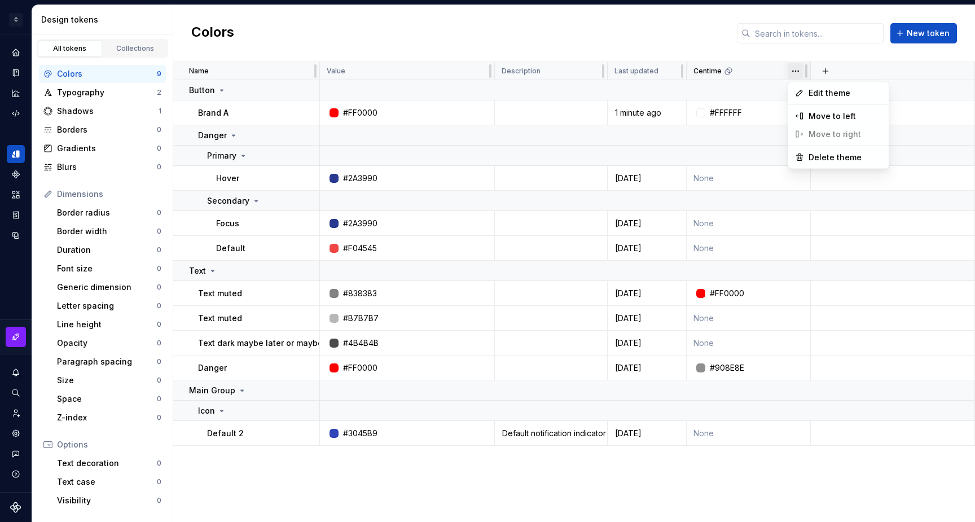
click at [795, 73] on html "C My Design System S Design system data Design tokens All tokens Collections Co…" at bounding box center [487, 261] width 975 height 522
click at [829, 158] on span "Delete theme" at bounding box center [844, 157] width 73 height 11
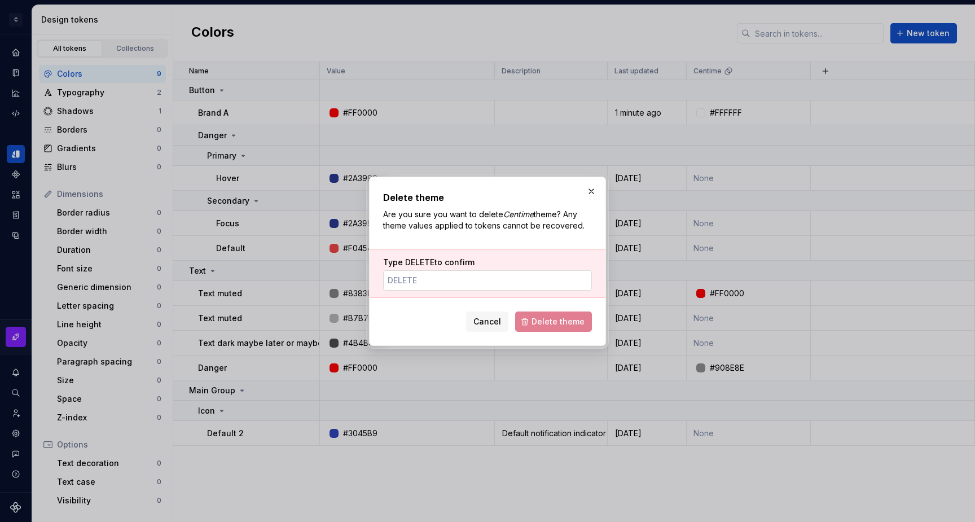
click at [434, 280] on input "Type DELETE to confirm" at bounding box center [487, 280] width 209 height 20
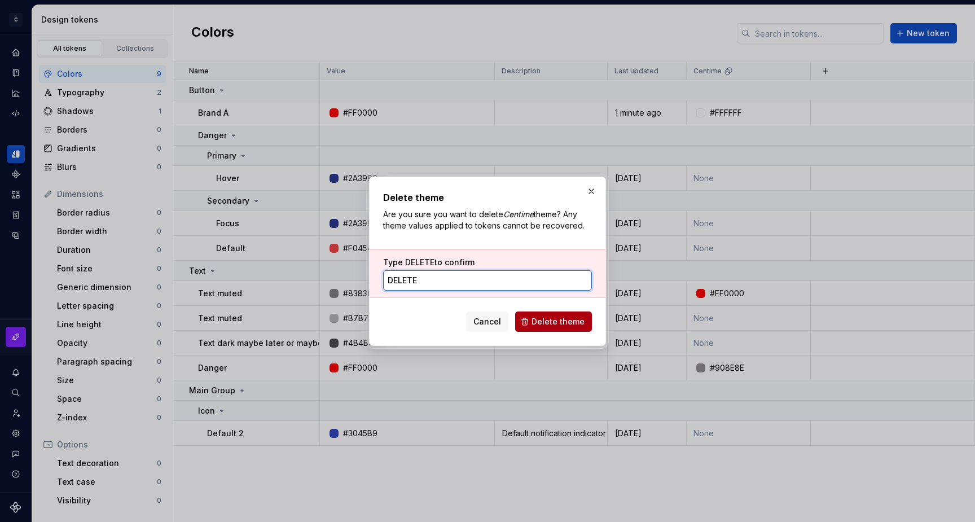
type input "delete"
click at [536, 323] on span "Delete theme" at bounding box center [557, 321] width 53 height 11
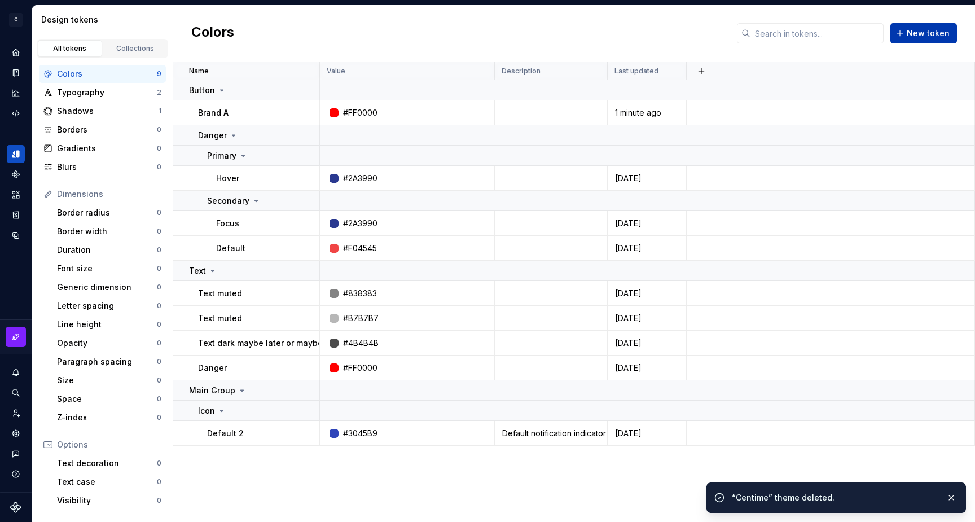
click at [926, 33] on span "New token" at bounding box center [928, 33] width 43 height 11
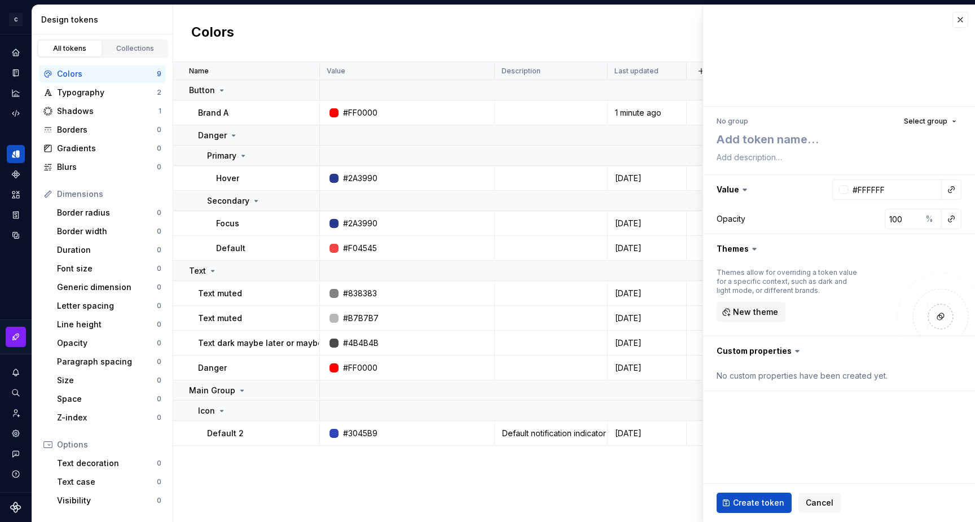
click at [942, 313] on img at bounding box center [935, 303] width 79 height 63
click at [771, 310] on span "New theme" at bounding box center [755, 311] width 45 height 11
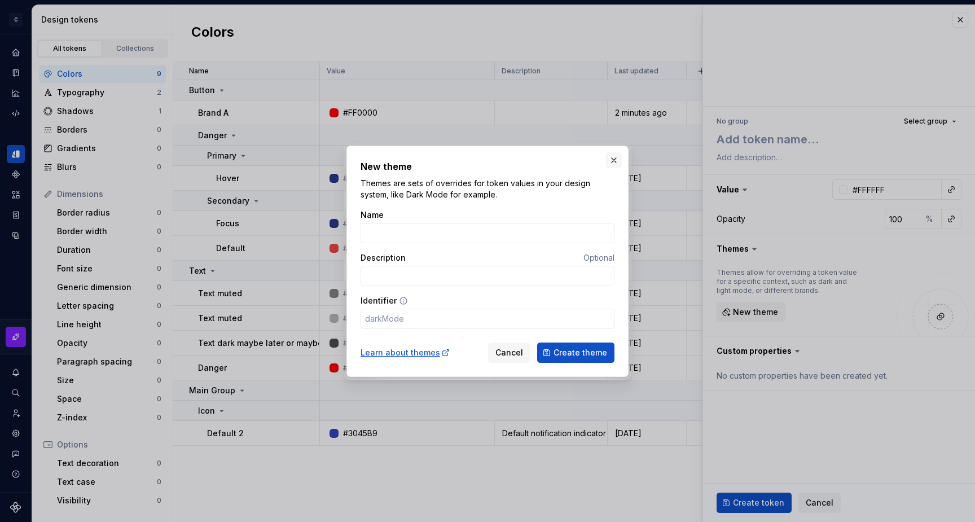
click at [615, 158] on button "button" at bounding box center [614, 160] width 16 height 16
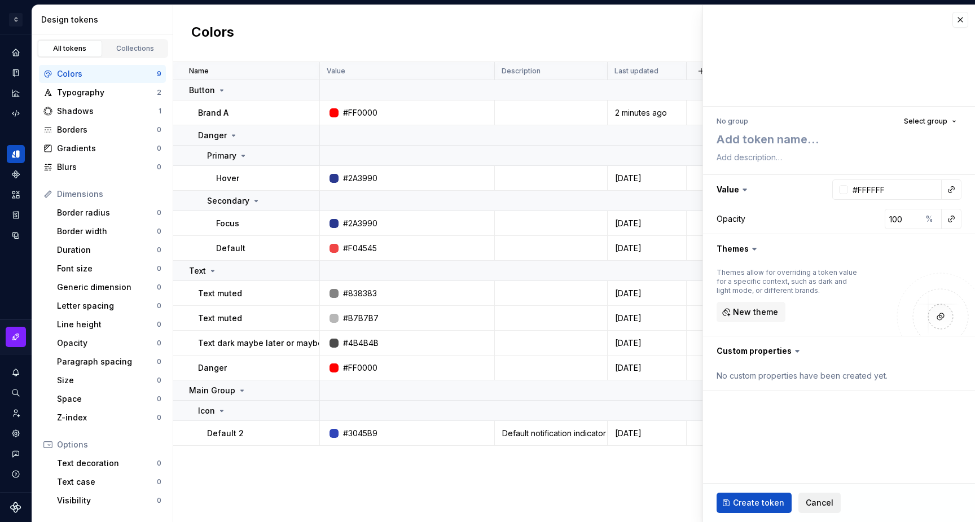
click at [815, 503] on span "Cancel" at bounding box center [820, 502] width 28 height 11
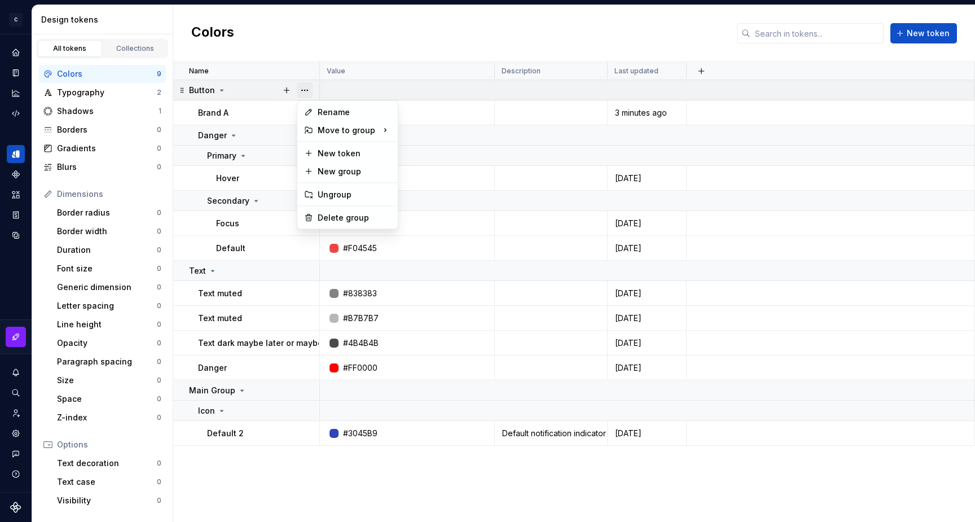
click at [307, 88] on button "button" at bounding box center [305, 90] width 16 height 16
click at [342, 113] on div "Rename" at bounding box center [354, 112] width 73 height 11
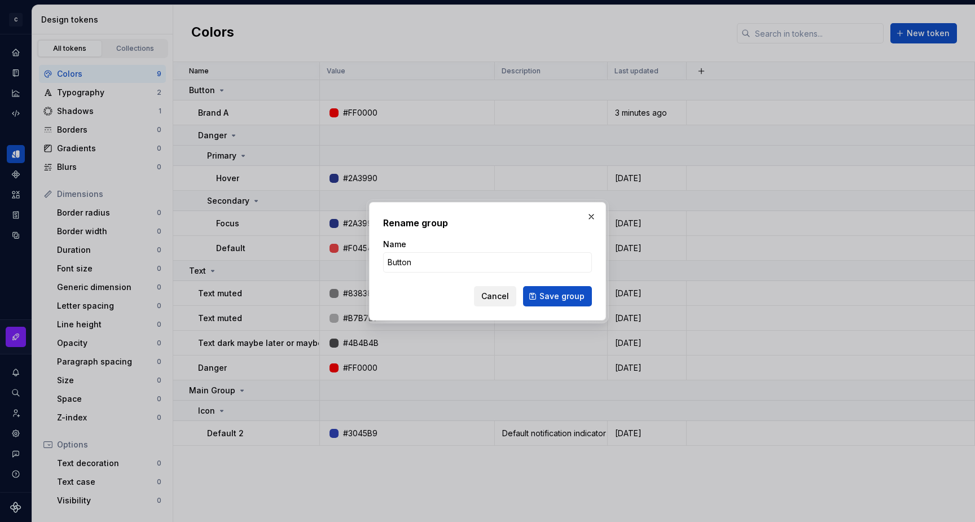
click at [488, 292] on span "Cancel" at bounding box center [495, 296] width 28 height 11
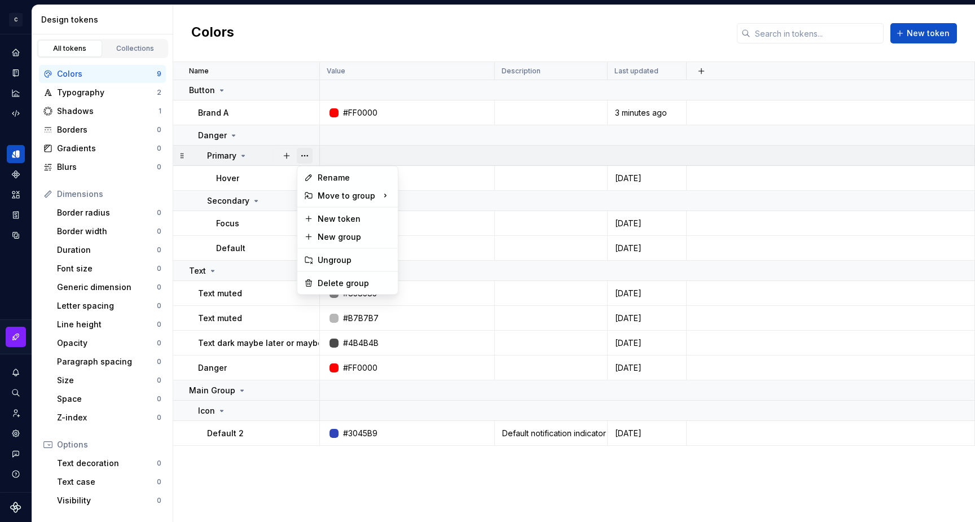
click at [306, 156] on button "button" at bounding box center [305, 156] width 16 height 16
click at [351, 236] on div "New group" at bounding box center [354, 236] width 73 height 11
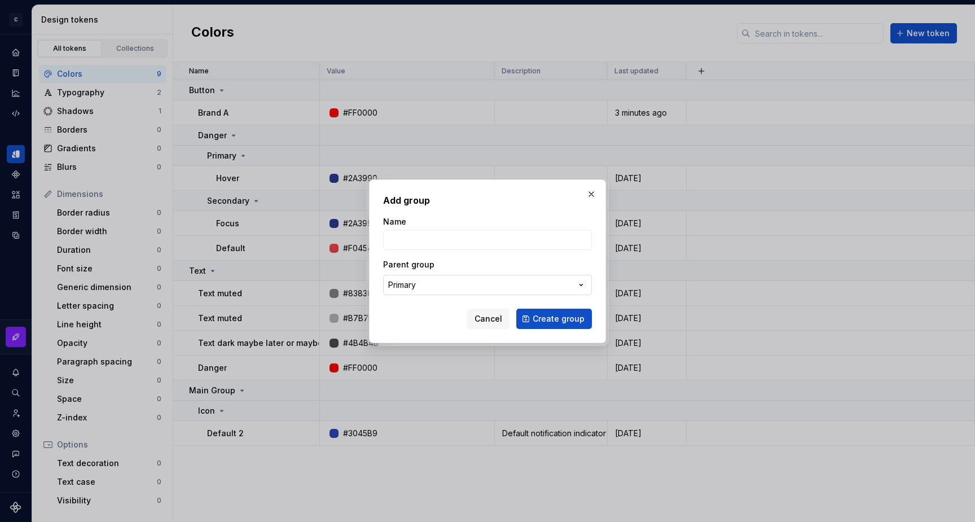
click at [426, 285] on button "Primary" at bounding box center [487, 285] width 209 height 20
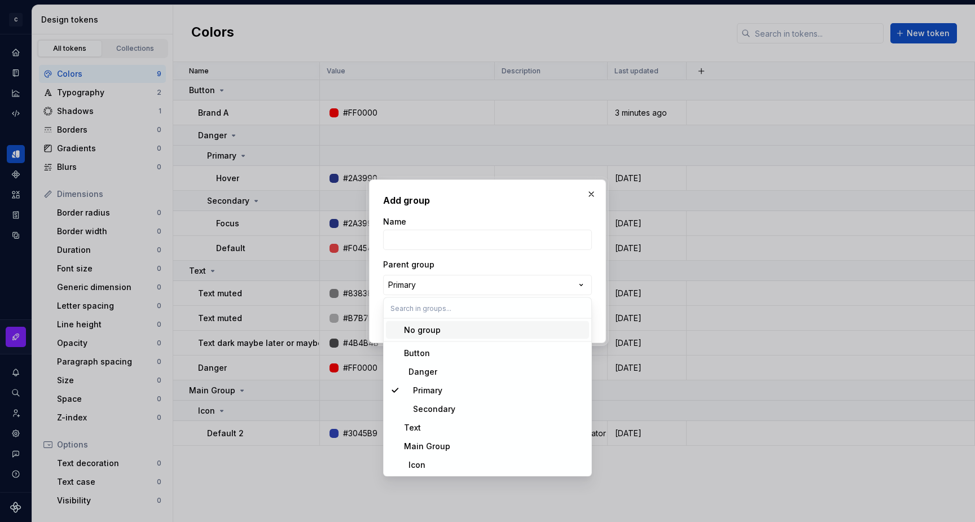
click at [433, 219] on div "Add group Name Parent group Primary Cancel Create group" at bounding box center [487, 261] width 975 height 522
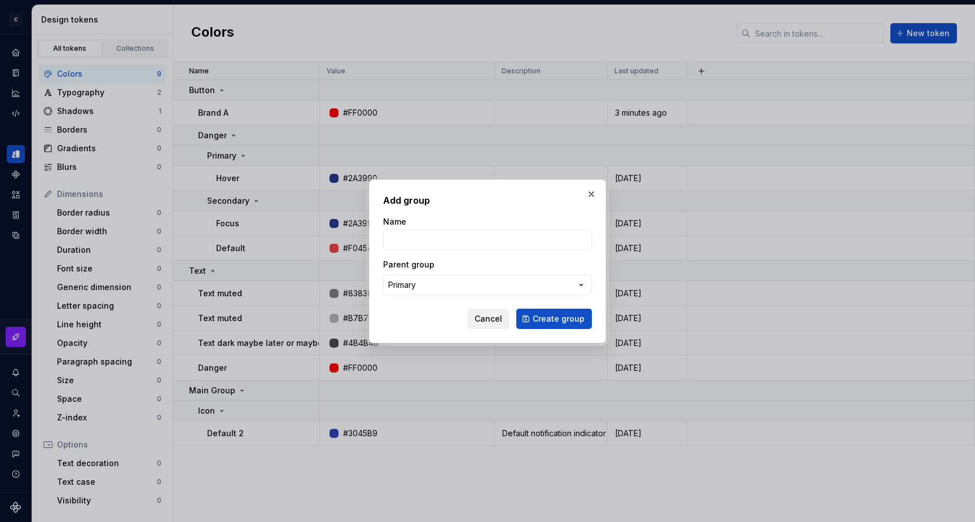
click at [494, 319] on span "Cancel" at bounding box center [488, 318] width 28 height 11
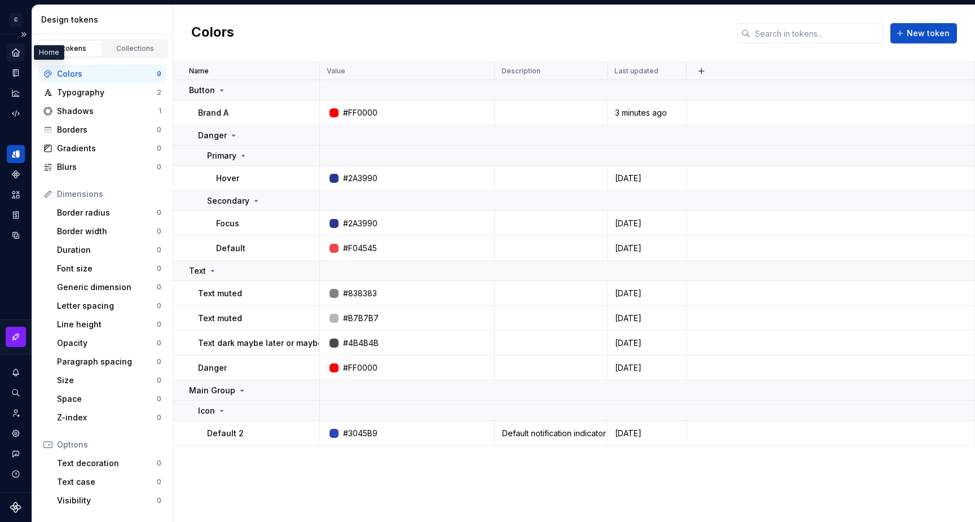
click at [14, 50] on icon "Home" at bounding box center [16, 52] width 10 height 10
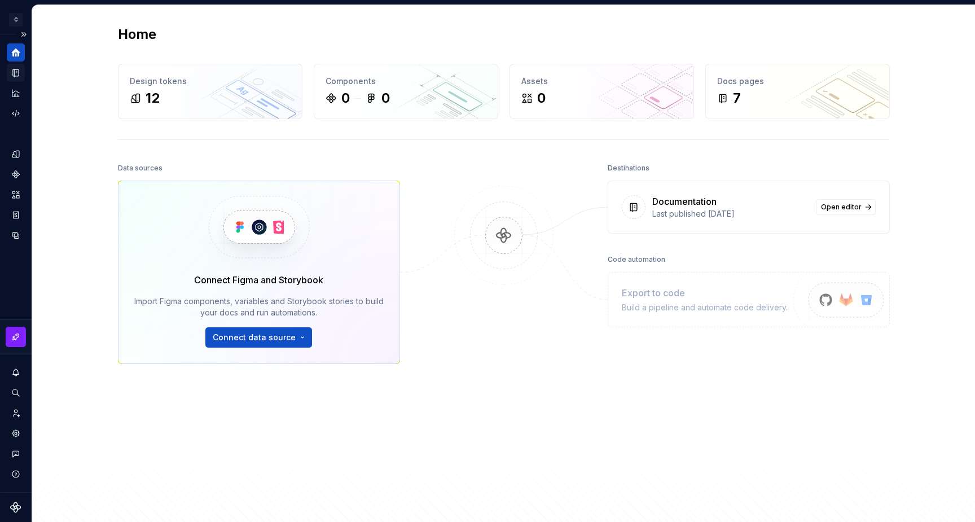
click at [14, 73] on icon "Documentation" at bounding box center [16, 73] width 10 height 10
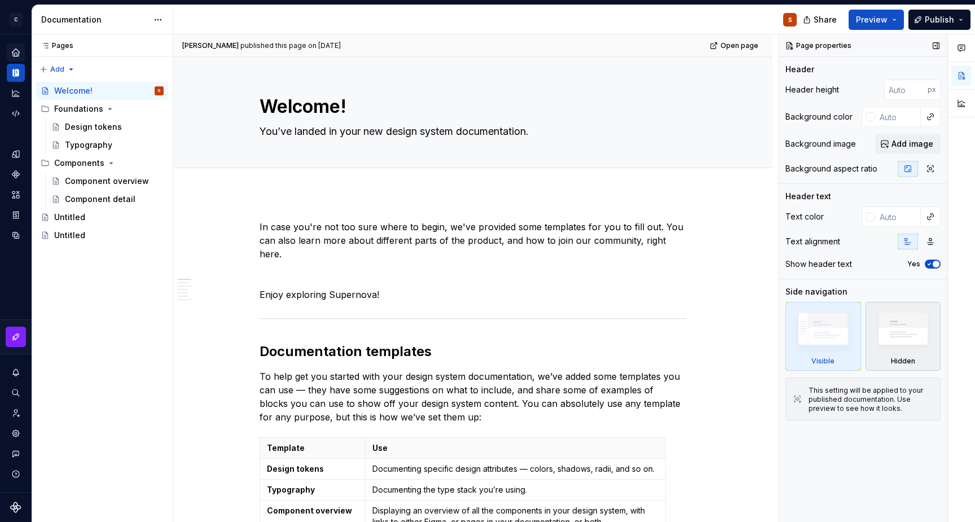
click at [907, 344] on img at bounding box center [902, 332] width 65 height 50
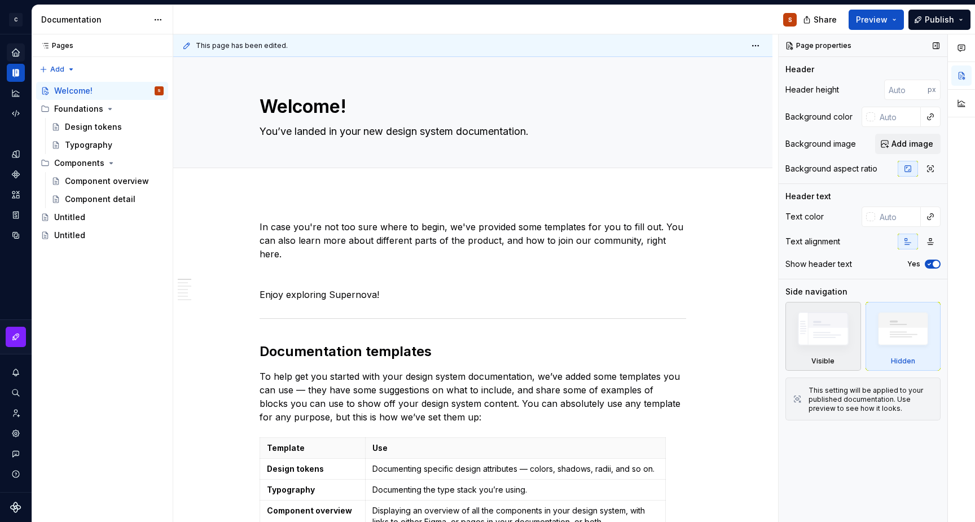
click at [815, 323] on img at bounding box center [822, 331] width 65 height 49
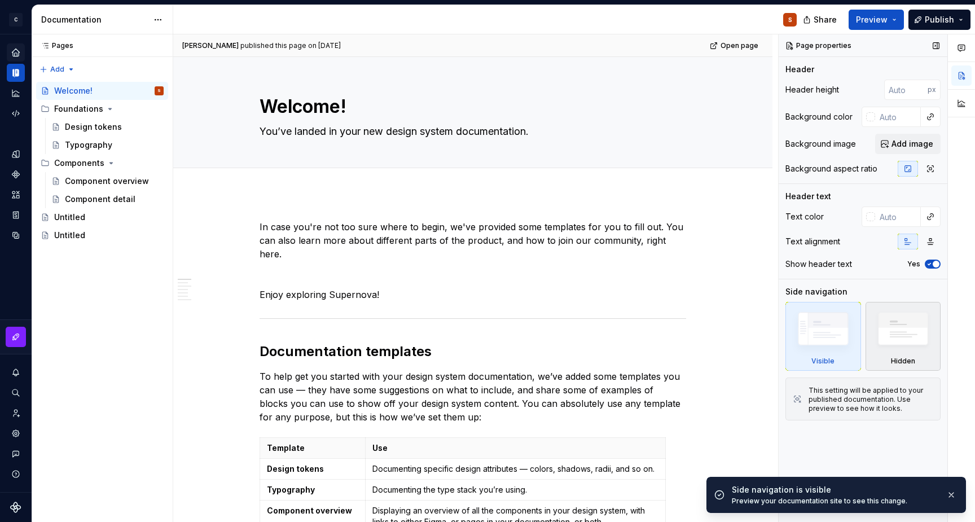
click at [913, 334] on img at bounding box center [902, 332] width 65 height 50
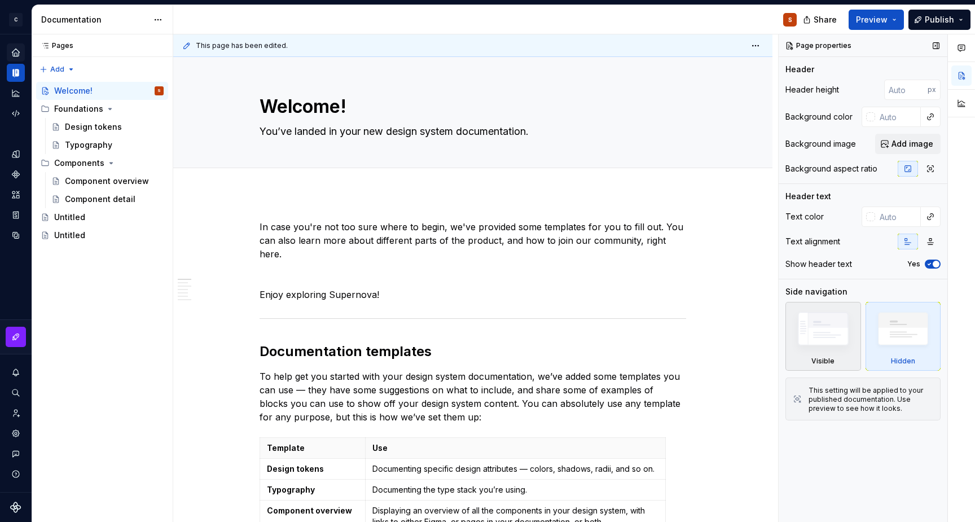
click at [829, 338] on img at bounding box center [822, 331] width 65 height 49
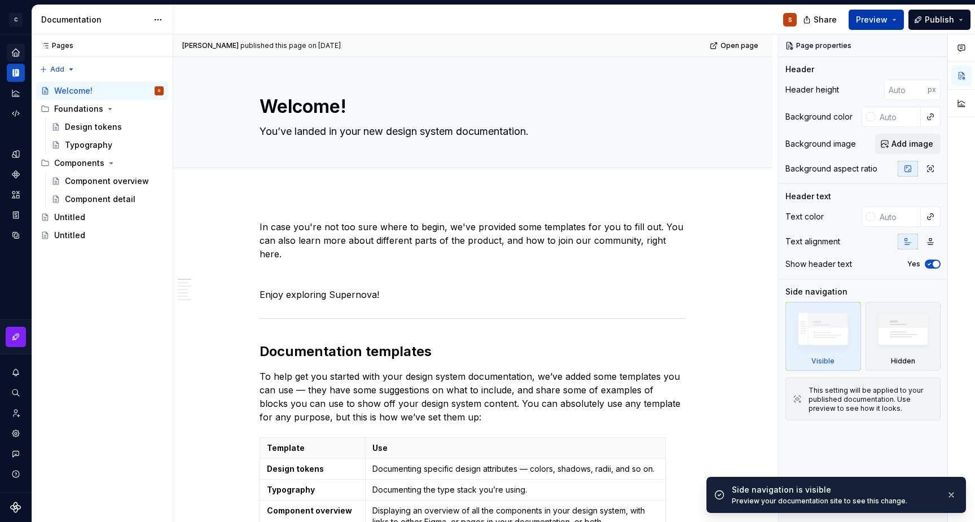
click at [871, 22] on span "Preview" at bounding box center [872, 19] width 32 height 11
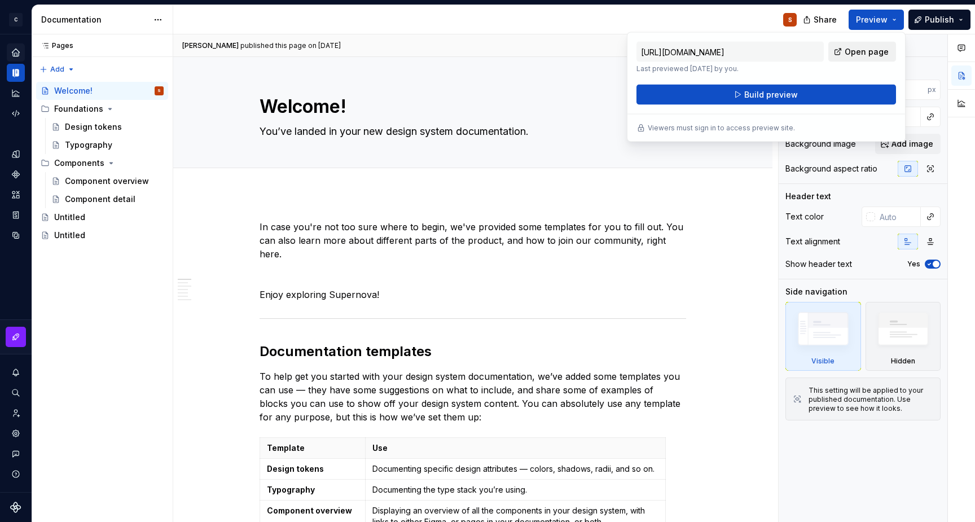
click at [858, 46] on span "Open page" at bounding box center [867, 51] width 44 height 11
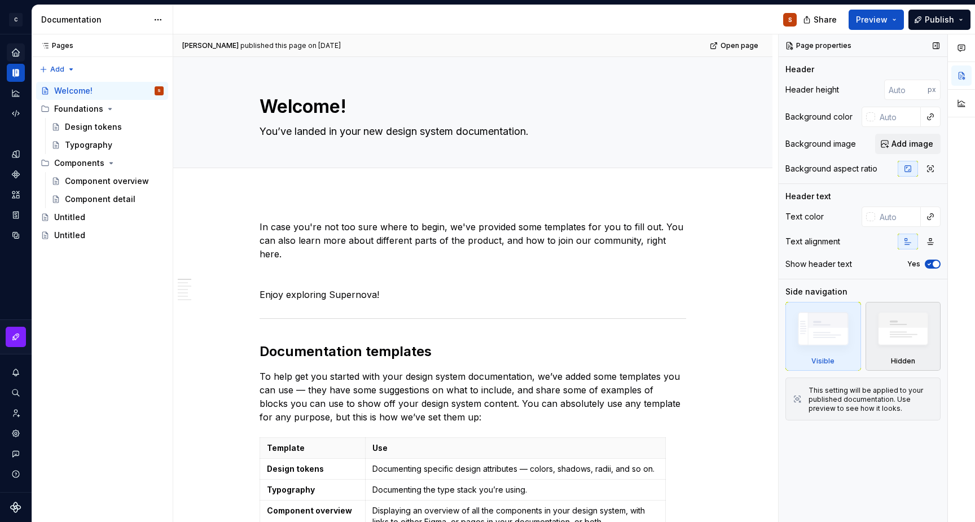
click at [913, 363] on div "Hidden" at bounding box center [903, 361] width 24 height 9
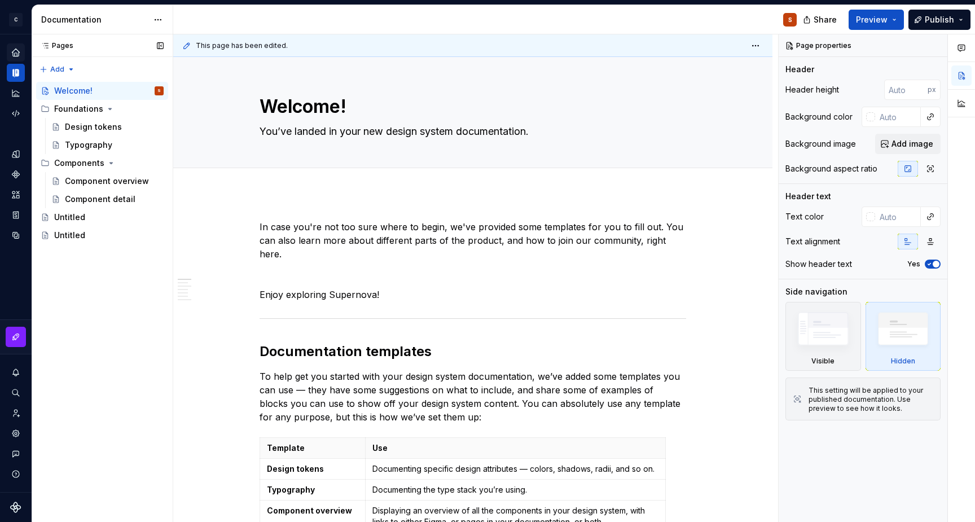
click at [67, 247] on div "Pages Pages Add Accessibility guide for tree Page tree. Navigate the tree with …" at bounding box center [102, 278] width 141 height 488
click at [76, 256] on div "Pages Pages Add Accessibility guide for tree Page tree. Navigate the tree with …" at bounding box center [102, 278] width 141 height 488
click at [67, 68] on div "Pages Pages Add Accessibility guide for tree Page tree. Navigate the tree with …" at bounding box center [102, 278] width 141 height 488
click at [108, 251] on div "Pages Pages Add Accessibility guide for tree Page tree. Navigate the tree with …" at bounding box center [102, 278] width 141 height 488
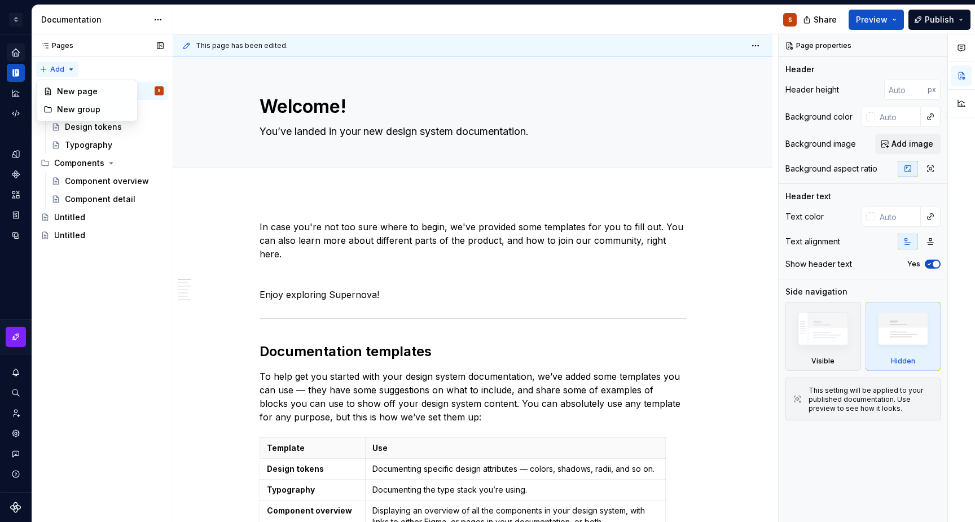
click at [65, 69] on div "Pages Pages Add Accessibility guide for tree Page tree. Navigate the tree with …" at bounding box center [102, 278] width 141 height 488
click at [118, 254] on div "Pages Pages Add Accessibility guide for tree Page tree. Navigate the tree with …" at bounding box center [102, 278] width 141 height 488
type textarea "*"
click at [15, 155] on icon "Design tokens" at bounding box center [15, 153] width 7 height 7
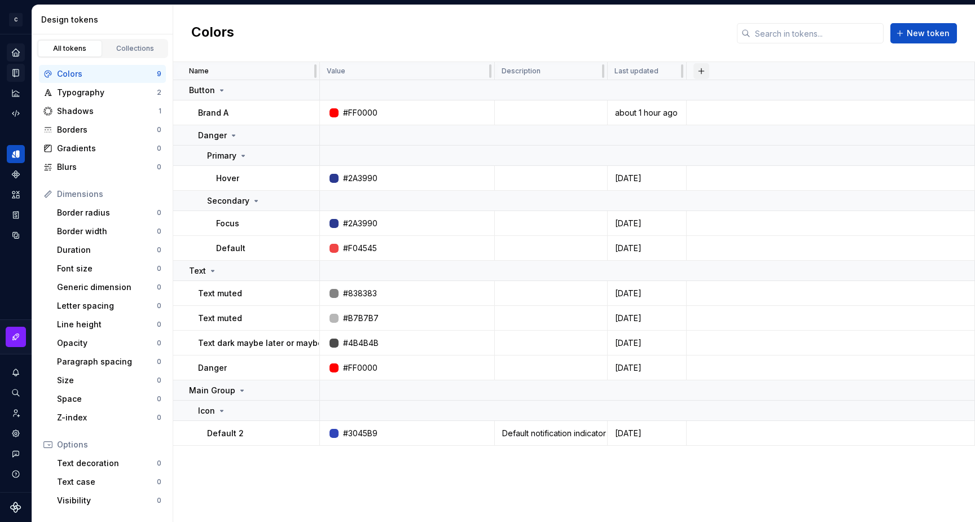
click at [704, 71] on button "button" at bounding box center [701, 71] width 16 height 16
click at [643, 92] on div "New theme" at bounding box center [648, 92] width 107 height 11
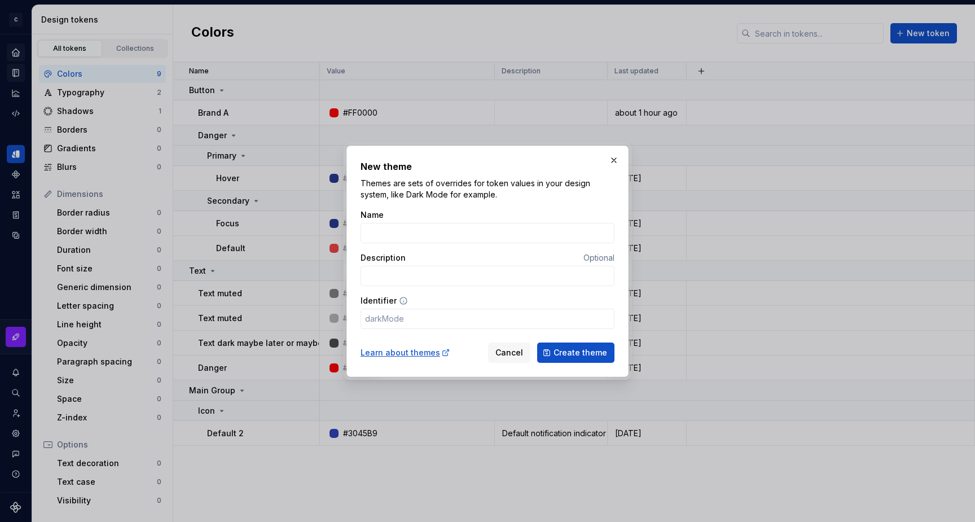
type input "C"
type input "c"
type input "Ce"
type input "ce"
type input "Cen"
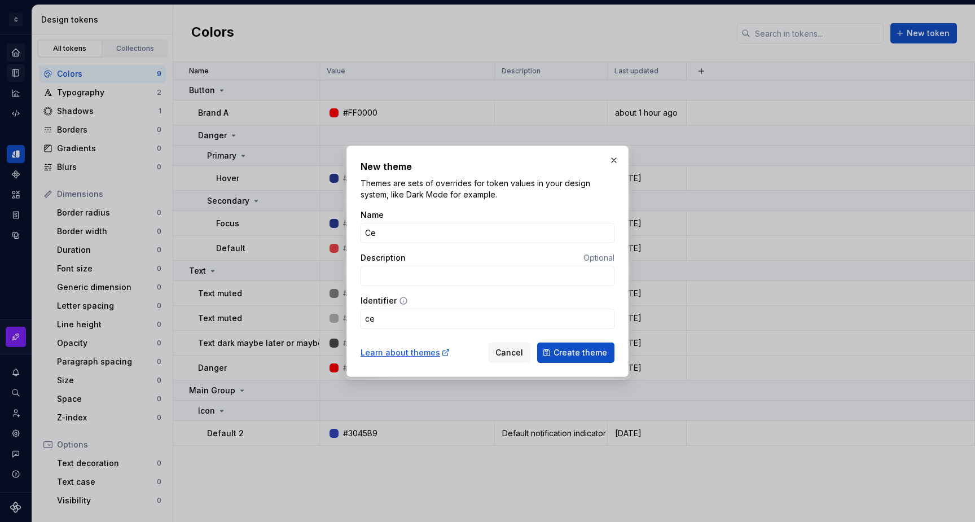
type input "cen"
type input "Cent"
type input "cent"
type input "Centi"
type input "centi"
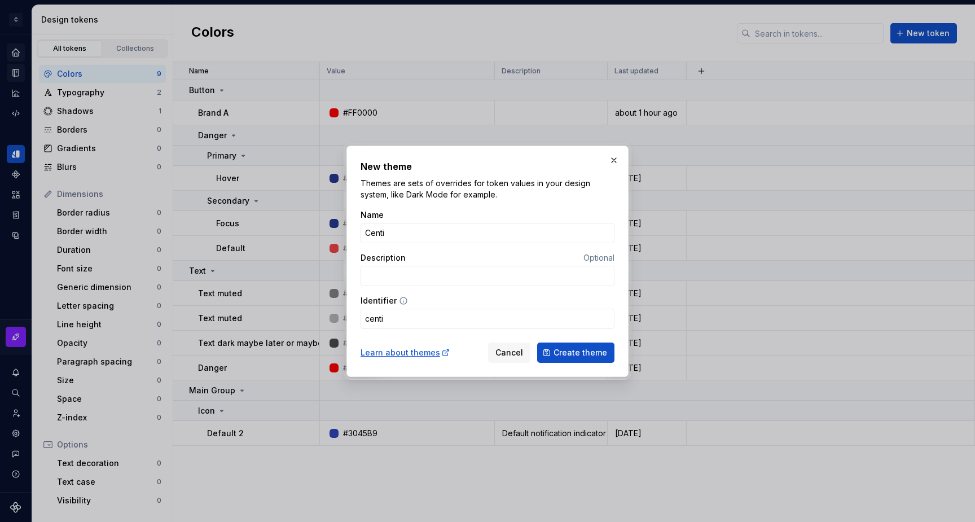
type input "Centim"
type input "centim"
type input "Centime"
type input "centime"
type input "Centime"
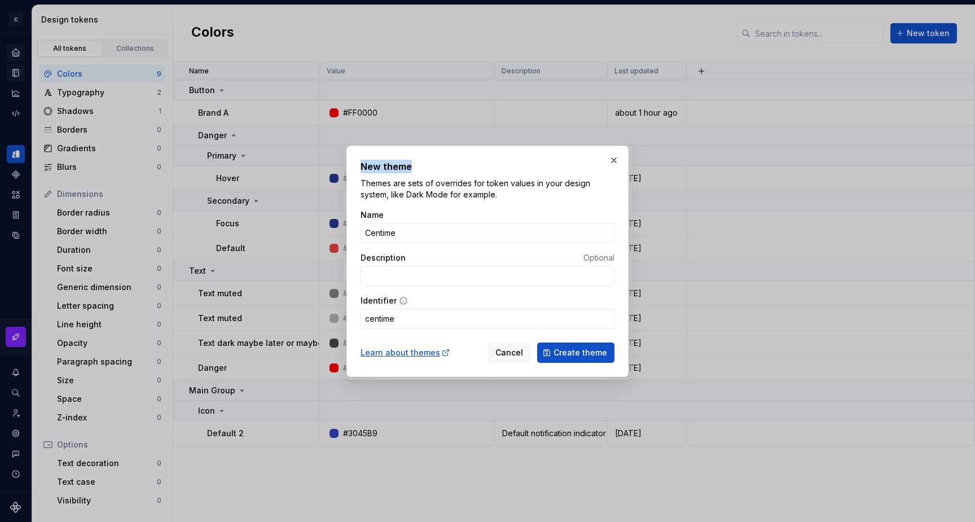
click at [445, 160] on h2 "New theme" at bounding box center [487, 167] width 254 height 14
click at [571, 355] on span "Create theme" at bounding box center [580, 352] width 54 height 11
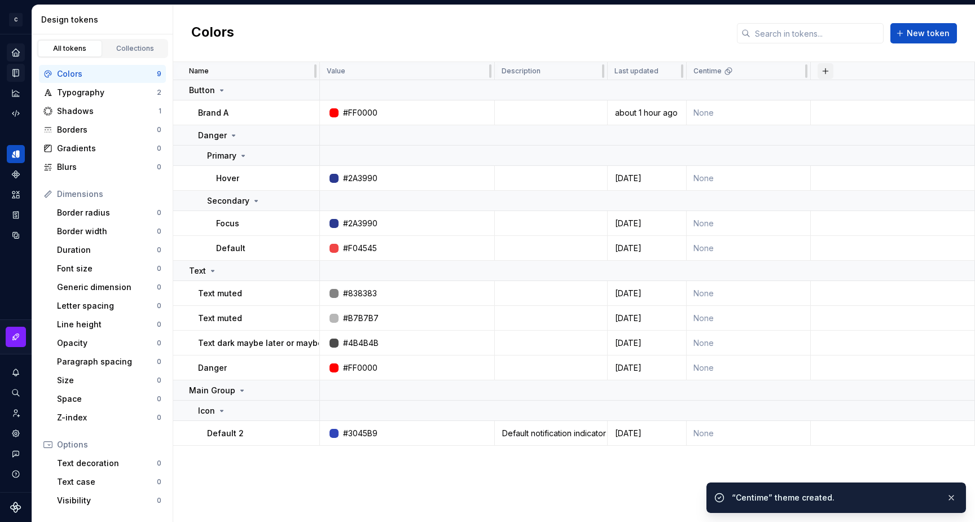
click at [823, 72] on button "button" at bounding box center [825, 71] width 16 height 16
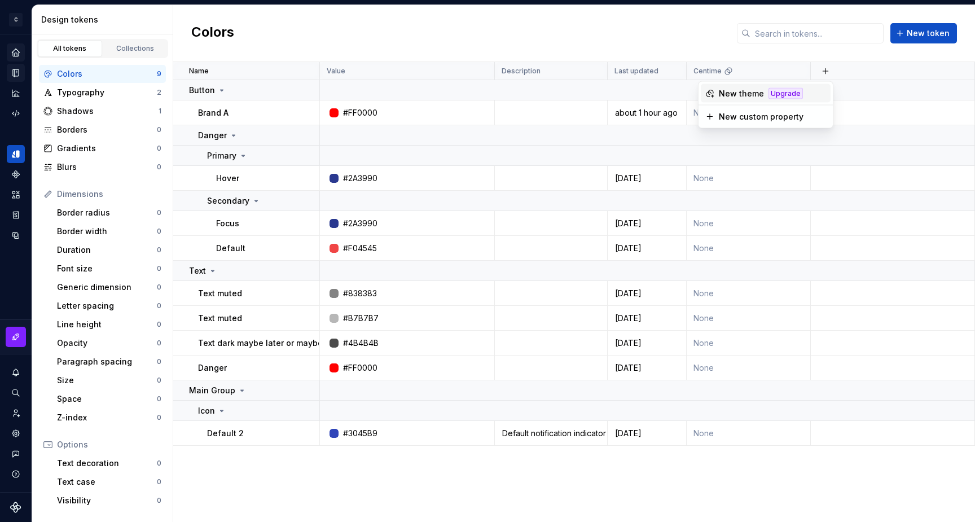
click at [675, 41] on div "Colors New token" at bounding box center [574, 33] width 802 height 57
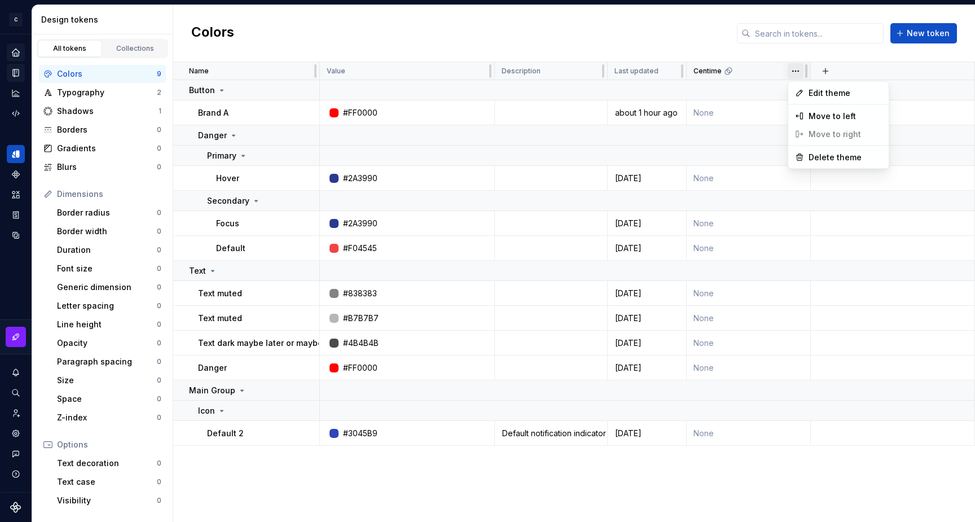
click at [796, 73] on html "C My Design System S Design system data Design tokens All tokens Collections Co…" at bounding box center [487, 261] width 975 height 522
click at [830, 158] on span "Delete theme" at bounding box center [844, 157] width 73 height 11
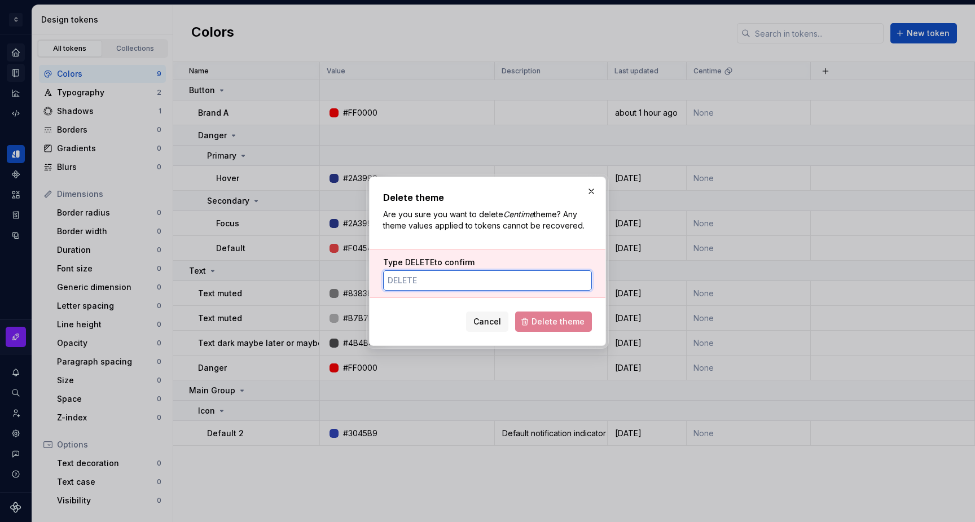
click at [443, 279] on input "Type DELETE to confirm" at bounding box center [487, 280] width 209 height 20
type input "delete"
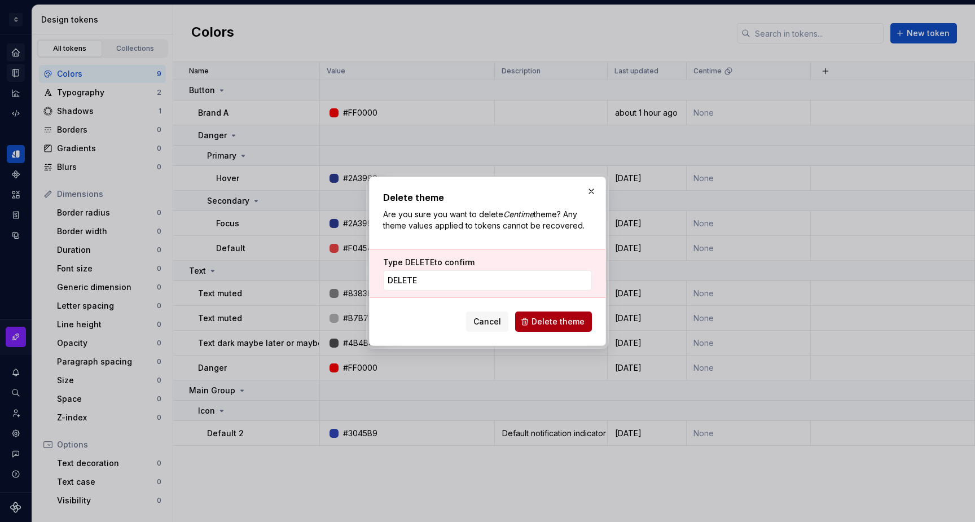
click at [527, 323] on button "Delete theme" at bounding box center [553, 321] width 77 height 20
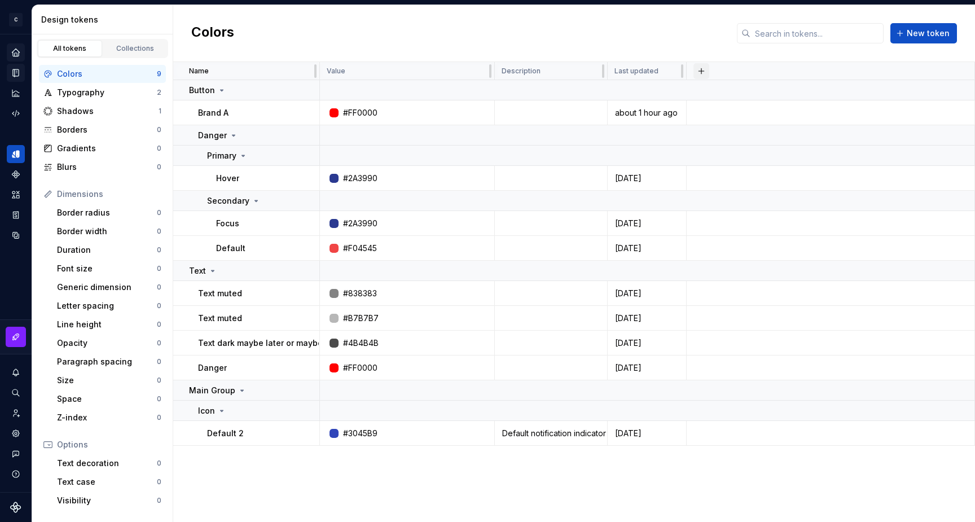
click at [698, 73] on button "button" at bounding box center [701, 71] width 16 height 16
click at [639, 111] on div "New custom property" at bounding box center [637, 116] width 85 height 11
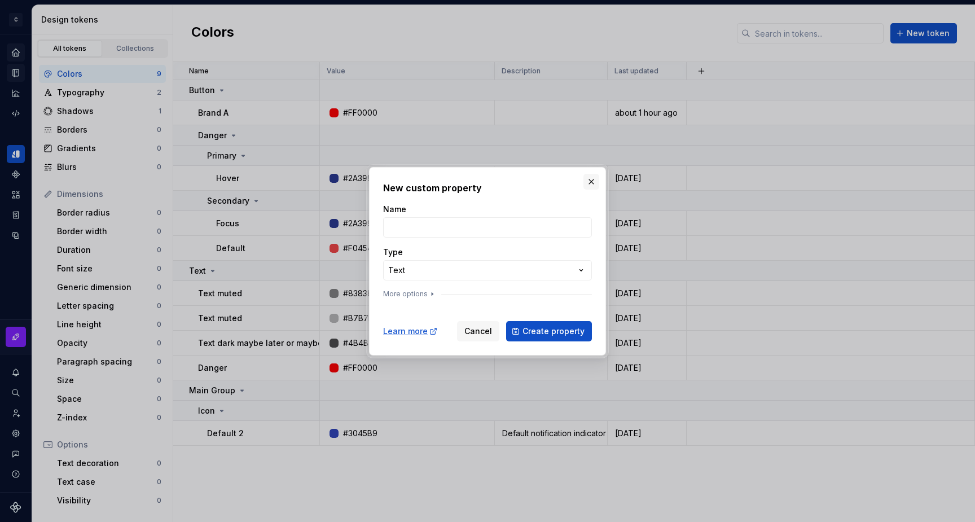
click at [592, 180] on button "button" at bounding box center [591, 182] width 16 height 16
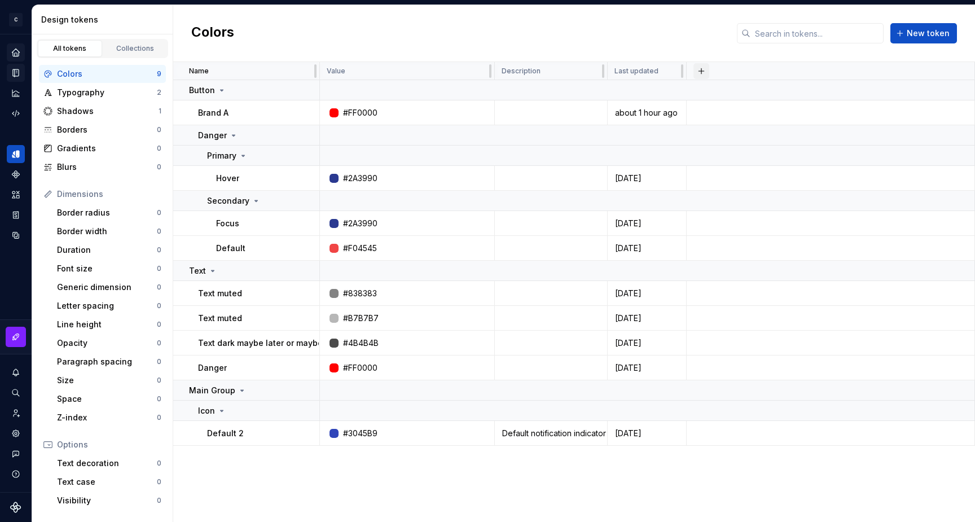
click at [698, 71] on button "button" at bounding box center [701, 71] width 16 height 16
click at [640, 94] on div "New theme" at bounding box center [648, 92] width 107 height 11
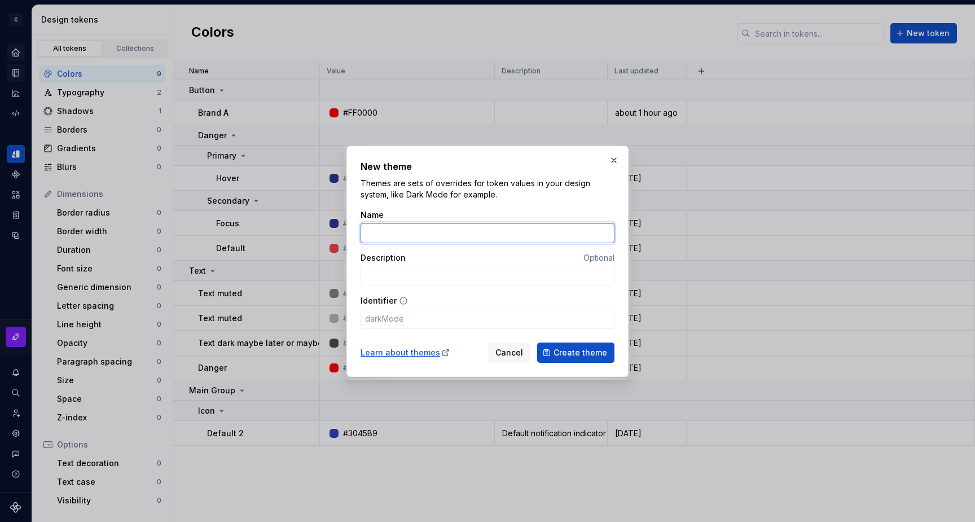
type input "C"
type input "c"
type input "Ce"
type input "ce"
type input "Cen"
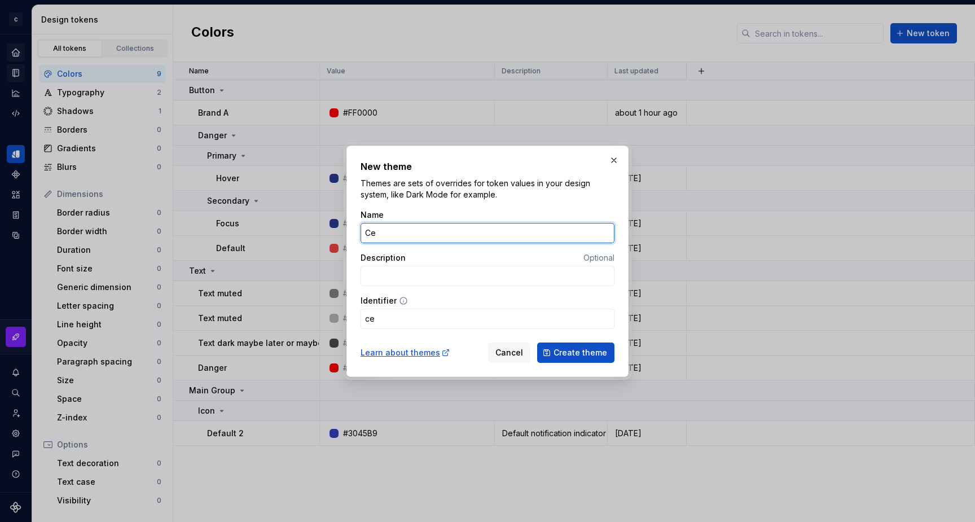
type input "cen"
type input "Cent"
type input "cent"
type input "Centi"
type input "centi"
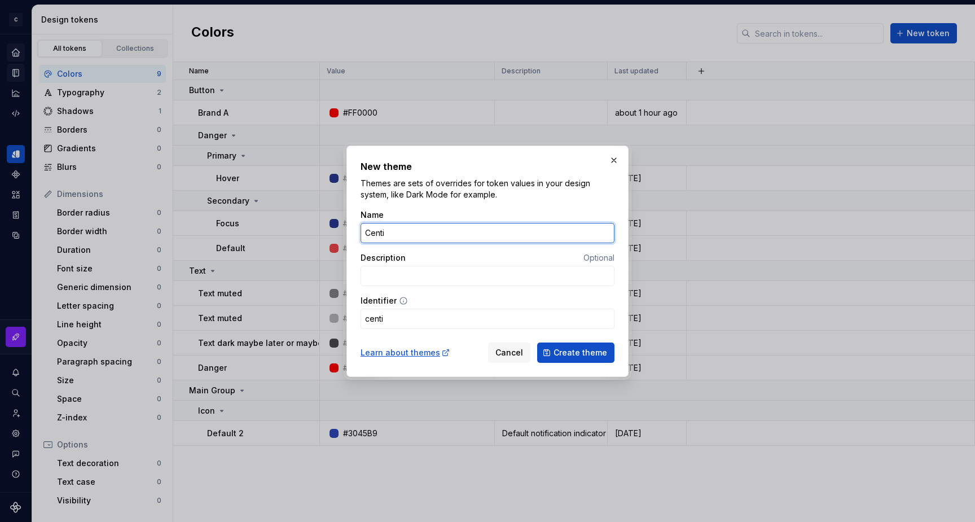
type input "Centim"
type input "centim"
type input "Centime"
type input "centime"
type input "Centime"
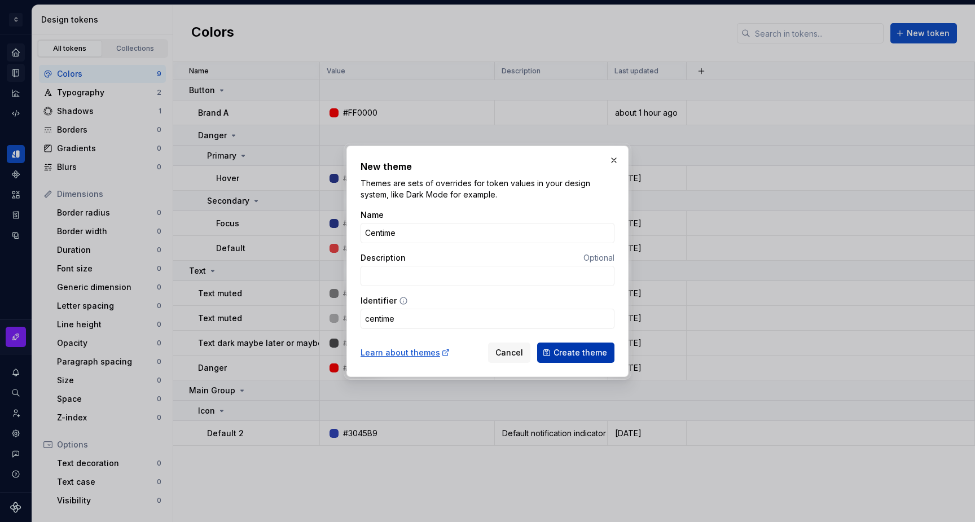
click at [577, 348] on span "Create theme" at bounding box center [580, 352] width 54 height 11
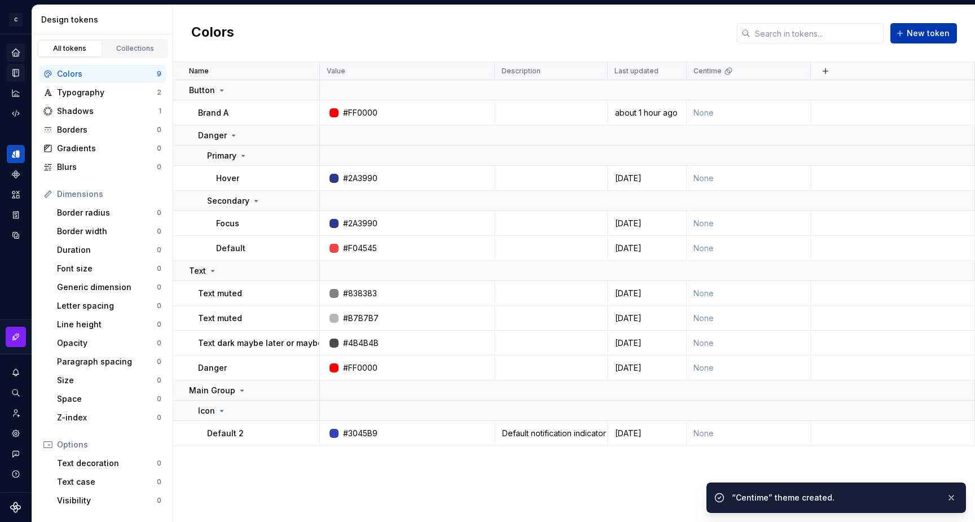
click at [900, 37] on button "New token" at bounding box center [923, 33] width 67 height 20
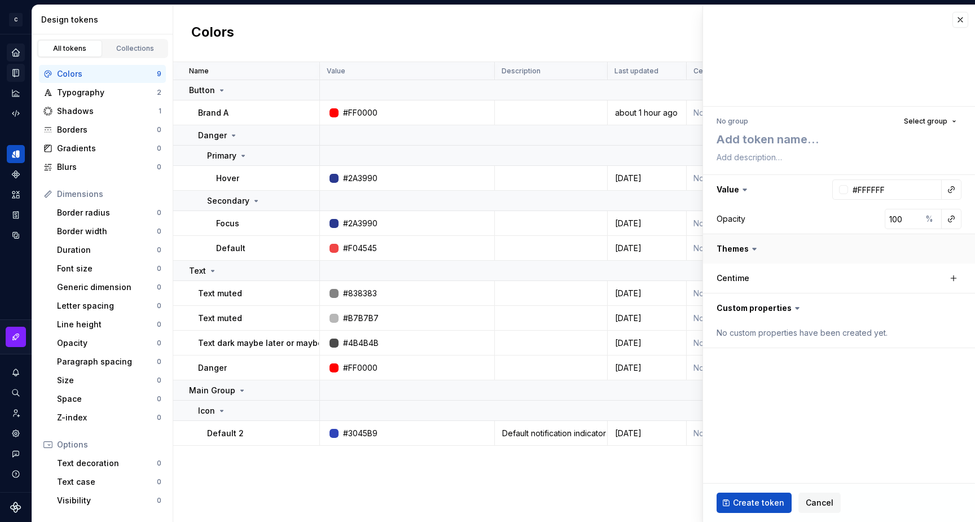
click at [731, 250] on button "button" at bounding box center [839, 248] width 272 height 29
click at [951, 274] on button "button" at bounding box center [954, 278] width 16 height 16
click at [745, 136] on textarea at bounding box center [836, 139] width 245 height 20
type textarea "*"
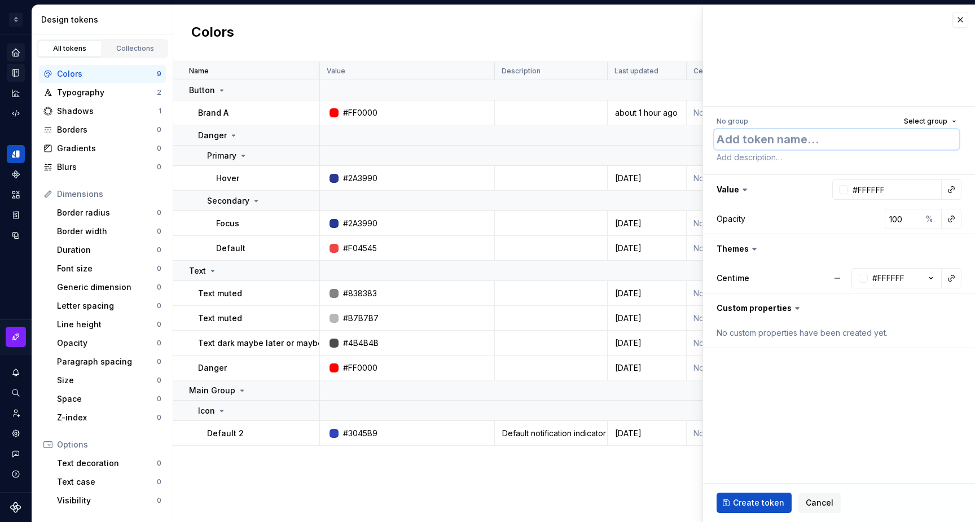
type textarea "T"
type textarea "*"
type textarea "Te"
type textarea "*"
type textarea "Tes"
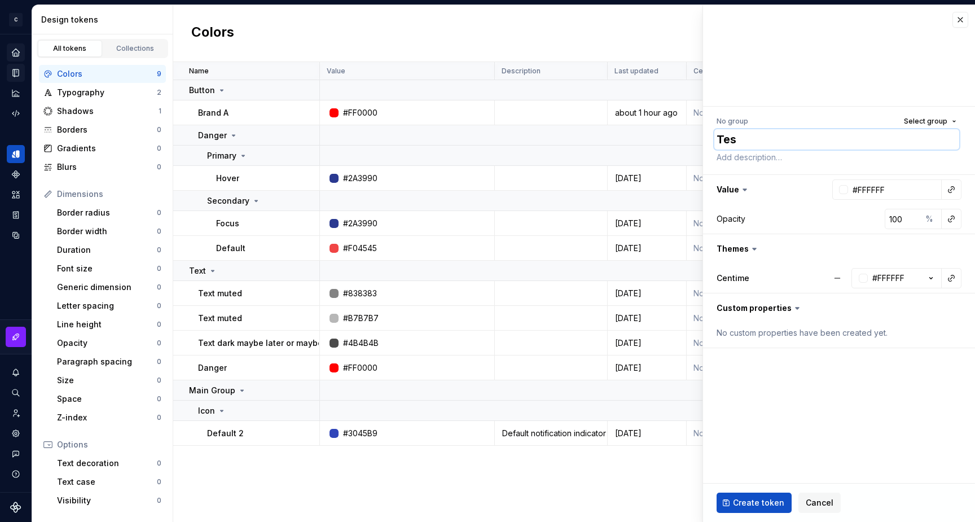
type textarea "*"
type textarea "Test"
type textarea "*"
type textarea "Test"
type textarea "*"
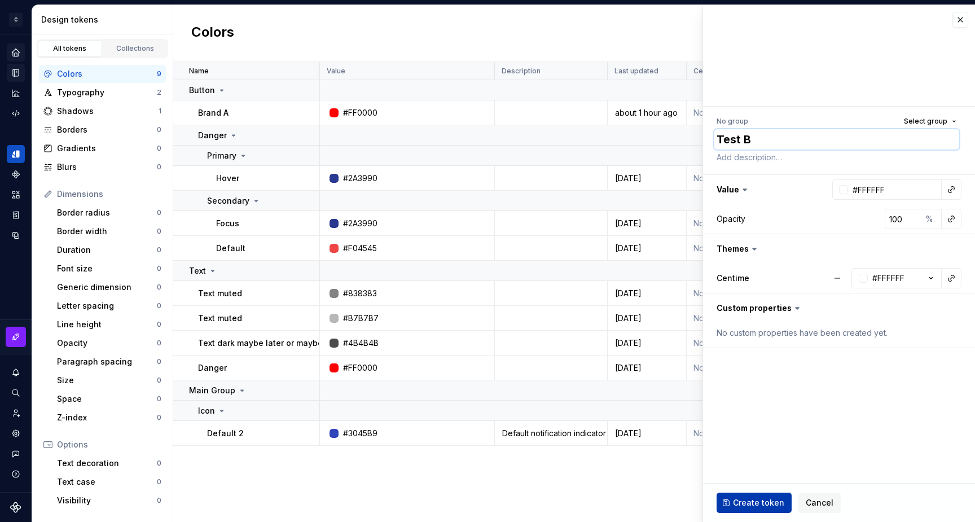
type textarea "Test B"
click at [735, 503] on span "Create token" at bounding box center [758, 502] width 51 height 11
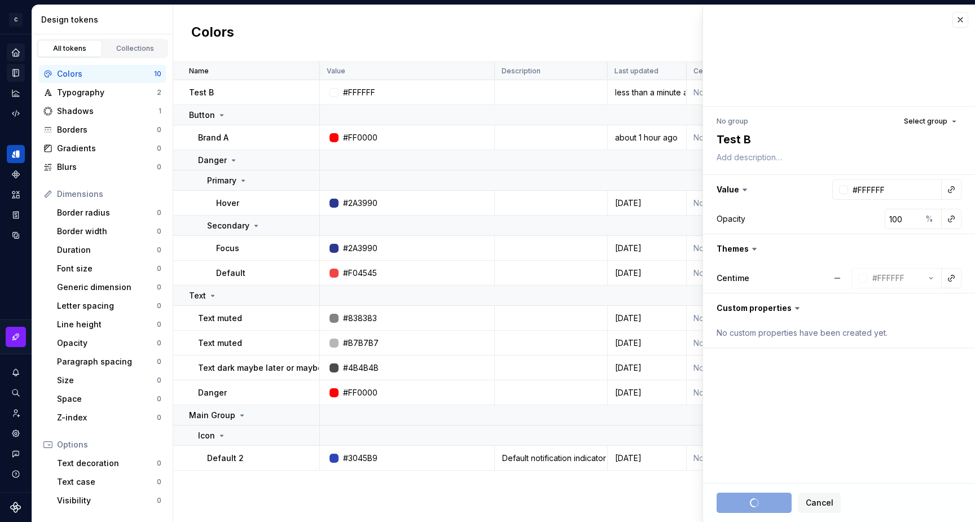
type textarea "*"
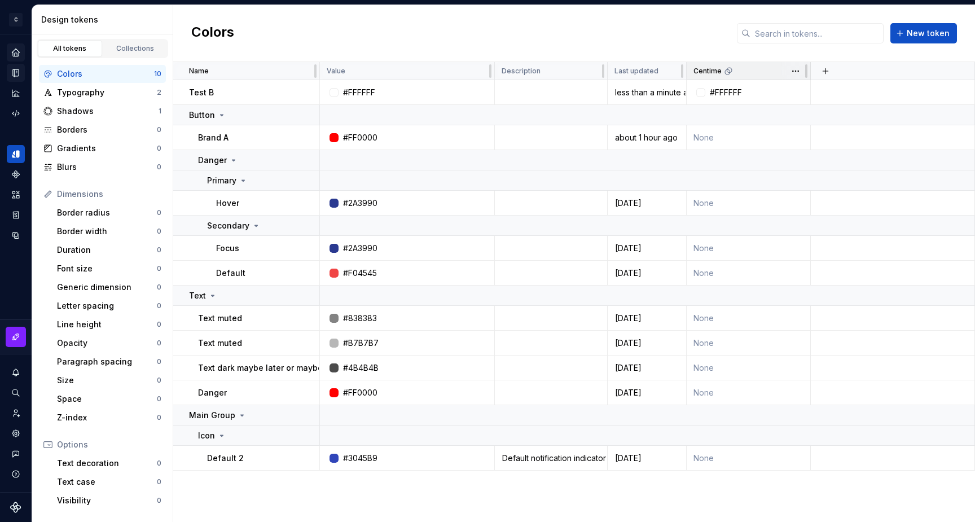
click at [727, 75] on div "Centime" at bounding box center [749, 71] width 124 height 18
click at [792, 75] on html "C My Design System S Design system data Design tokens All tokens Collections Co…" at bounding box center [487, 261] width 975 height 522
click at [823, 90] on span "Edit theme" at bounding box center [844, 92] width 73 height 11
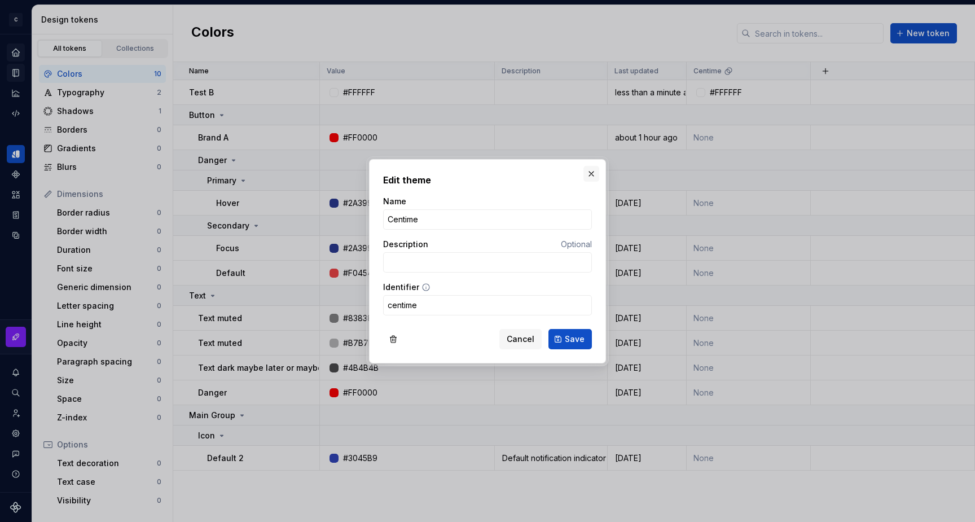
click at [590, 173] on button "button" at bounding box center [591, 174] width 16 height 16
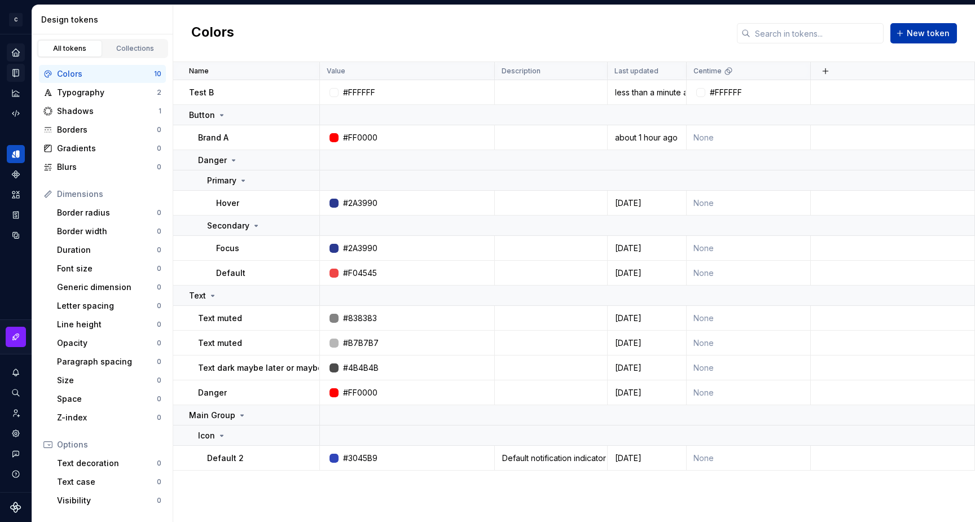
click at [937, 29] on span "New token" at bounding box center [928, 33] width 43 height 11
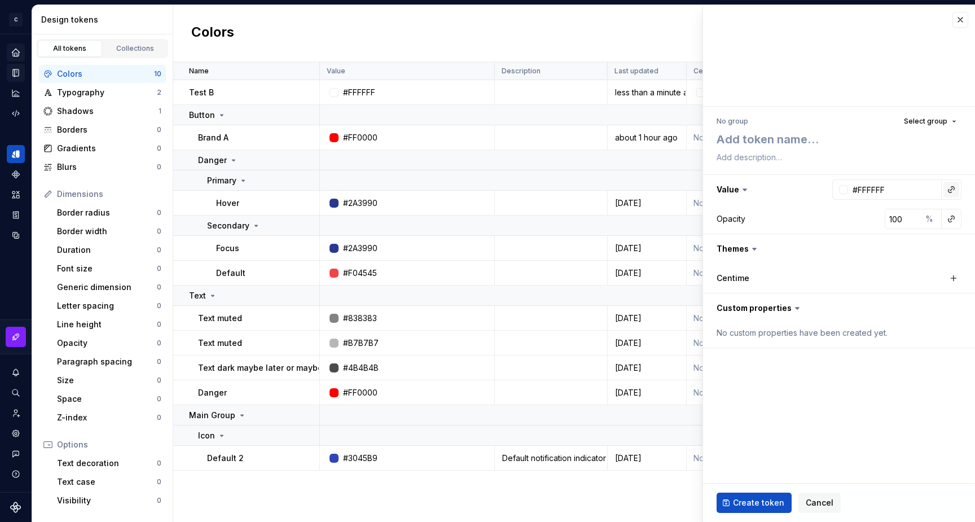
click at [950, 190] on button "button" at bounding box center [951, 190] width 16 height 16
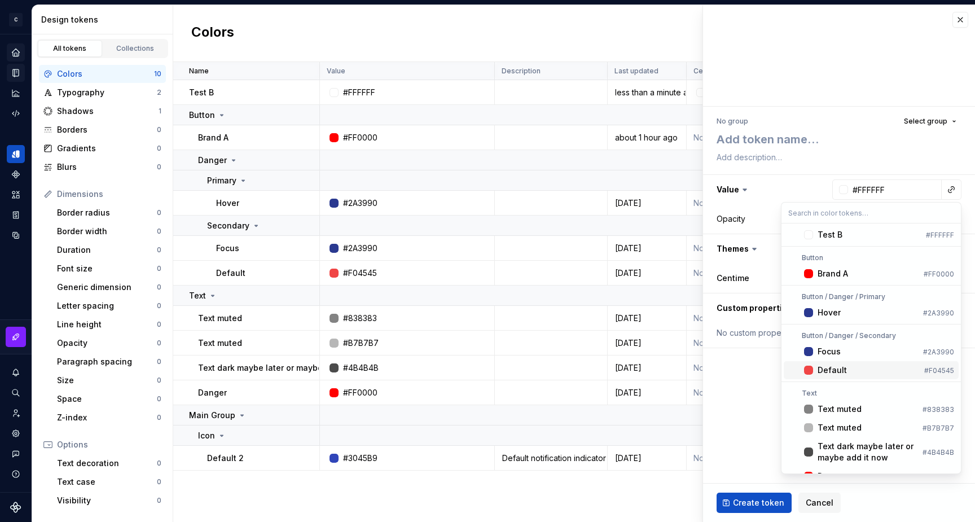
click at [827, 366] on div "Default" at bounding box center [831, 369] width 29 height 11
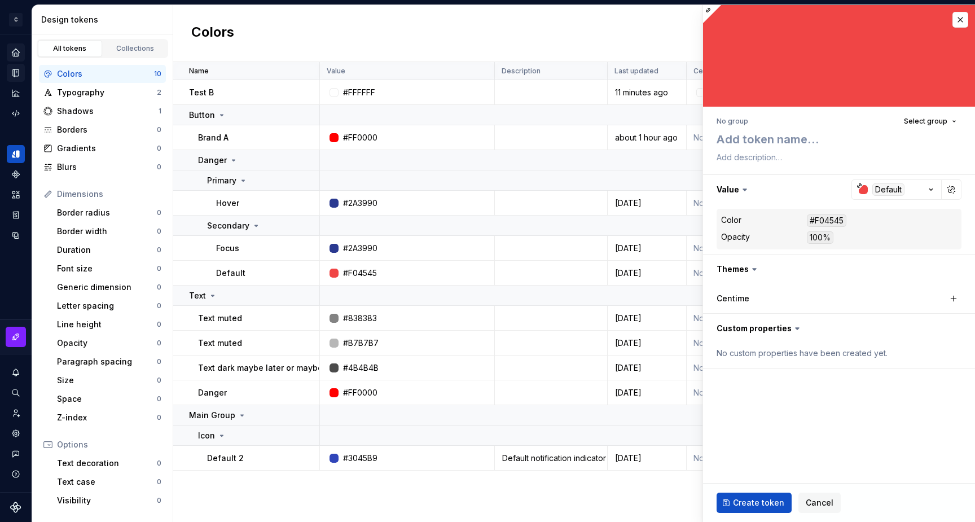
type textarea "*"
